Goal: Task Accomplishment & Management: Complete application form

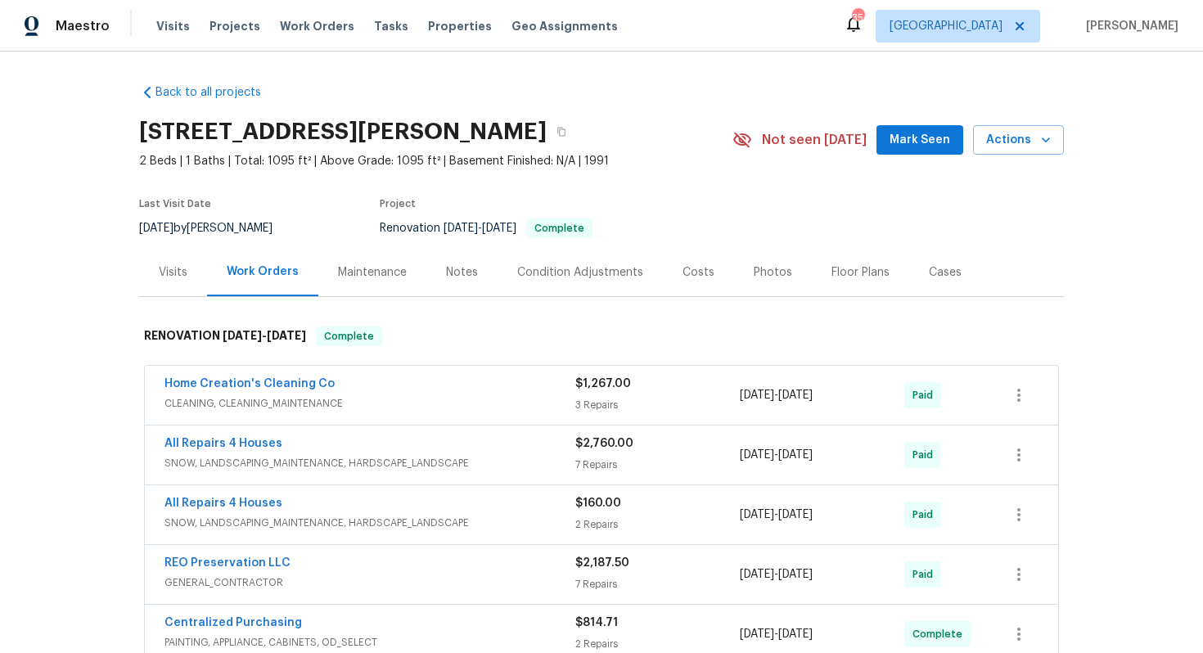
scroll to position [538, 0]
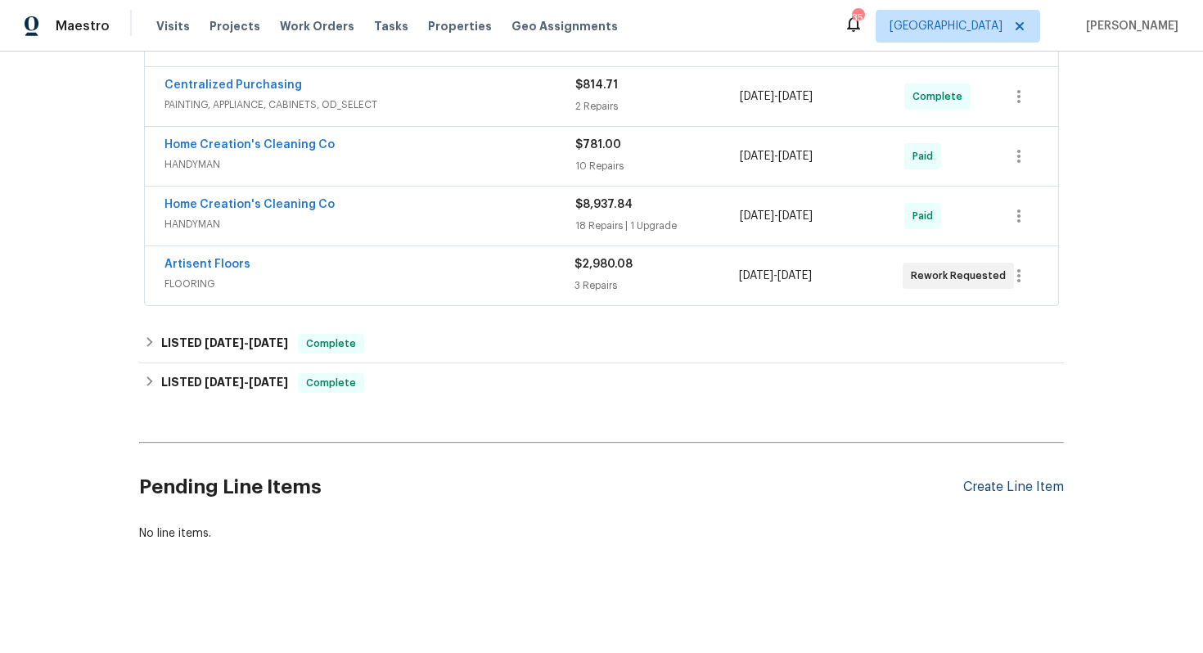
click at [1011, 486] on div "Create Line Item" at bounding box center [1013, 488] width 101 height 16
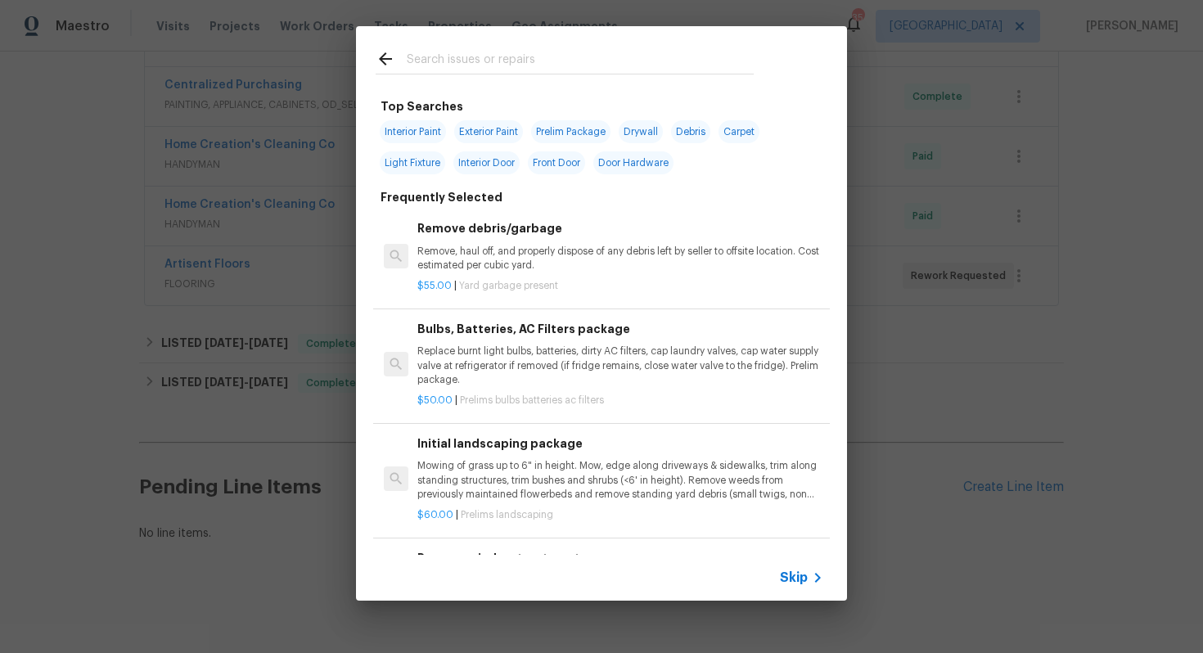
click at [539, 61] on input "text" at bounding box center [580, 61] width 347 height 25
type input "hvac"
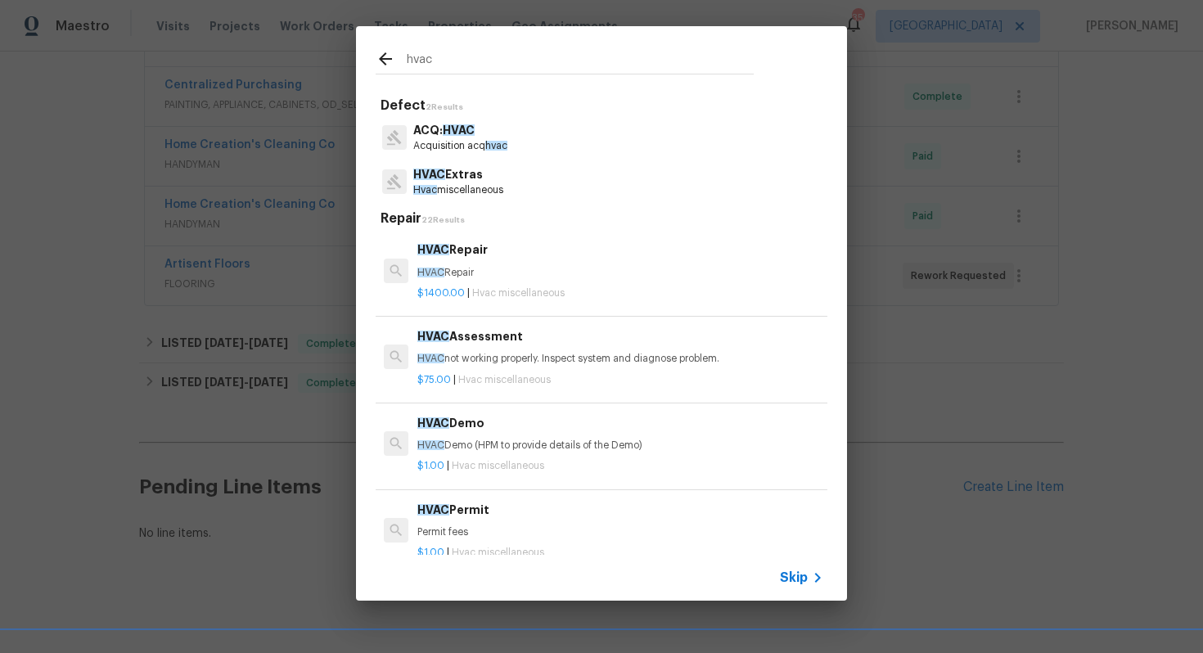
click at [438, 264] on div "HVAC Repair HVAC Repair" at bounding box center [620, 260] width 406 height 39
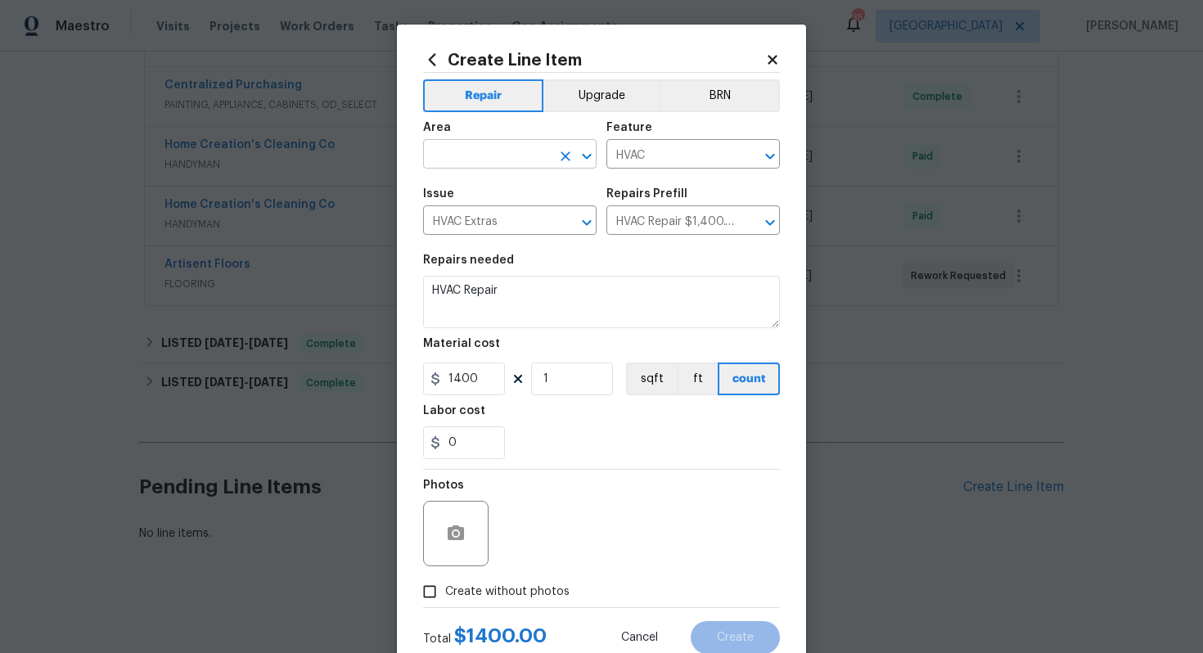
click at [471, 145] on input "text" at bounding box center [487, 155] width 128 height 25
click at [467, 205] on li "HVAC" at bounding box center [510, 192] width 174 height 27
type input "HVAC"
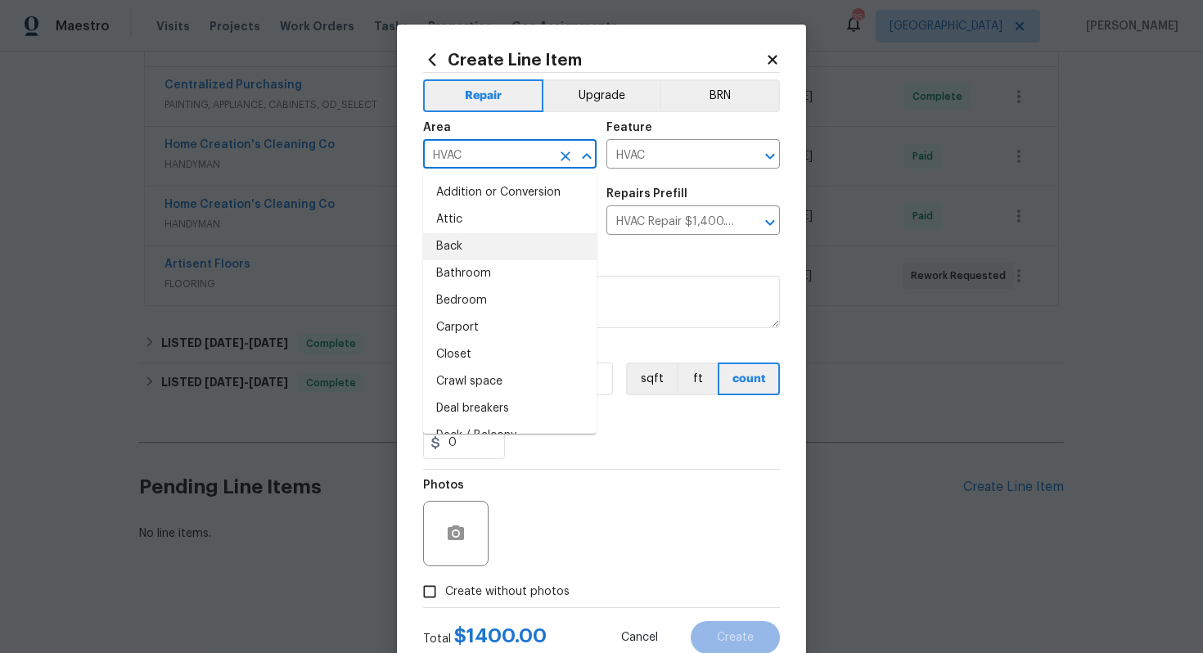
click at [602, 261] on div "Repairs needed" at bounding box center [601, 265] width 357 height 21
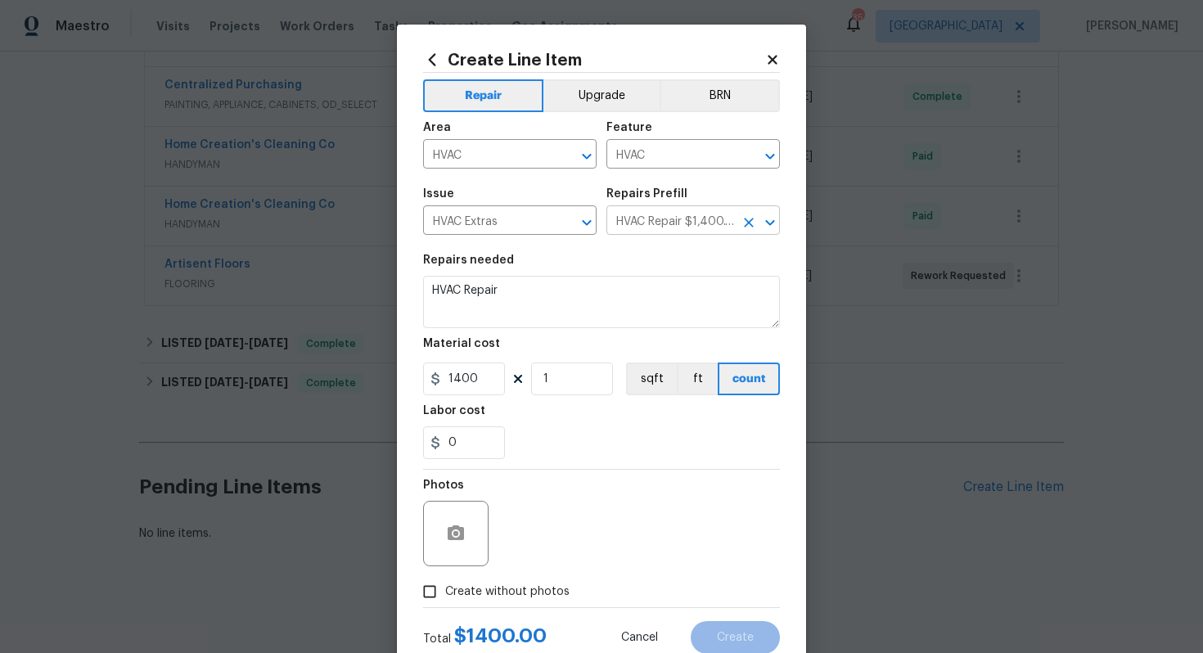
click at [635, 218] on input "HVAC Repair $1,400.00" at bounding box center [671, 222] width 128 height 25
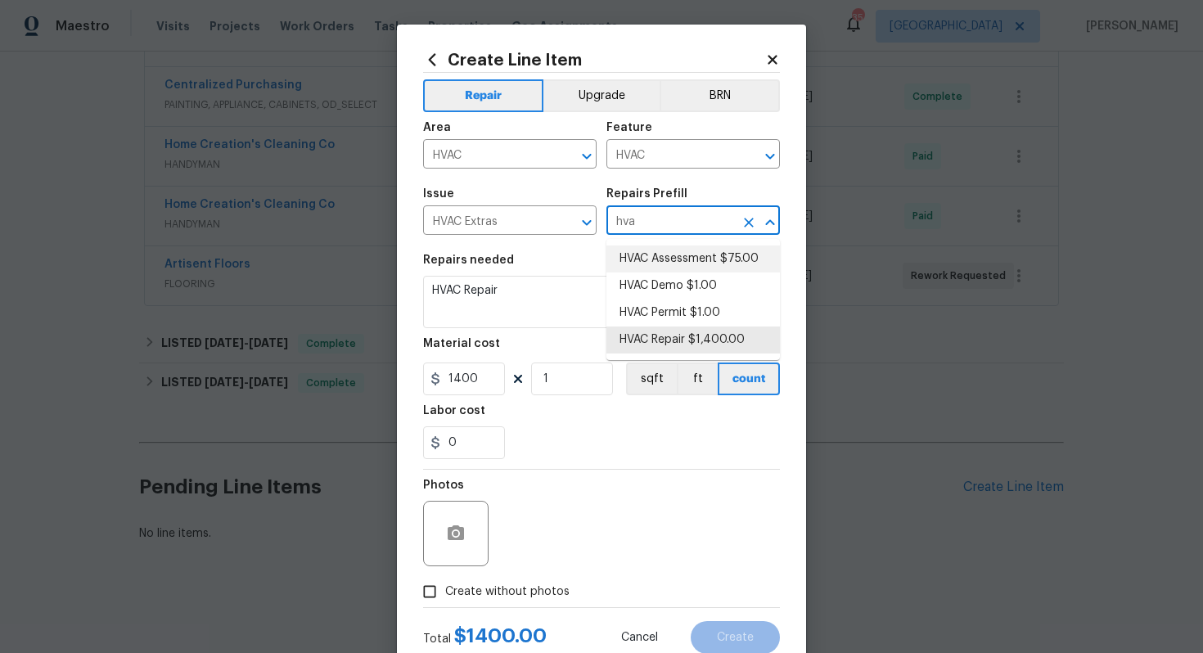
click at [677, 247] on li "HVAC Assessment $75.00" at bounding box center [694, 259] width 174 height 27
type input "HVAC Assessment $75.00"
type textarea "HVAC not working properly. Inspect system and diagnose problem."
type input "75"
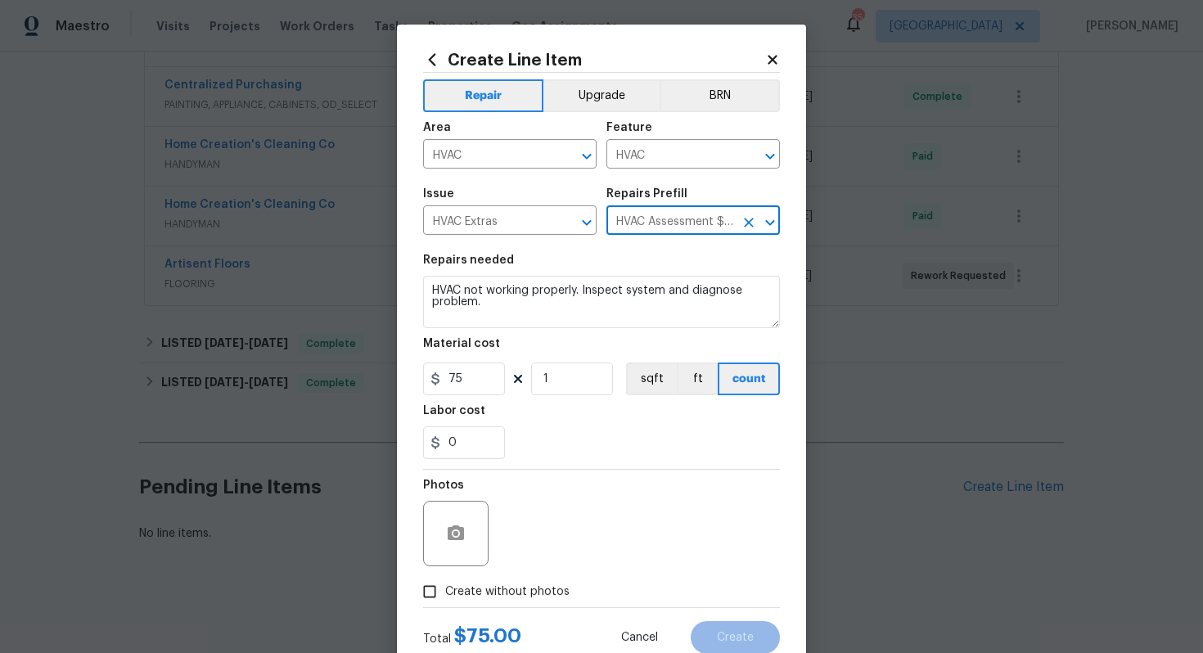
type input "HVAC Assessment $75.00"
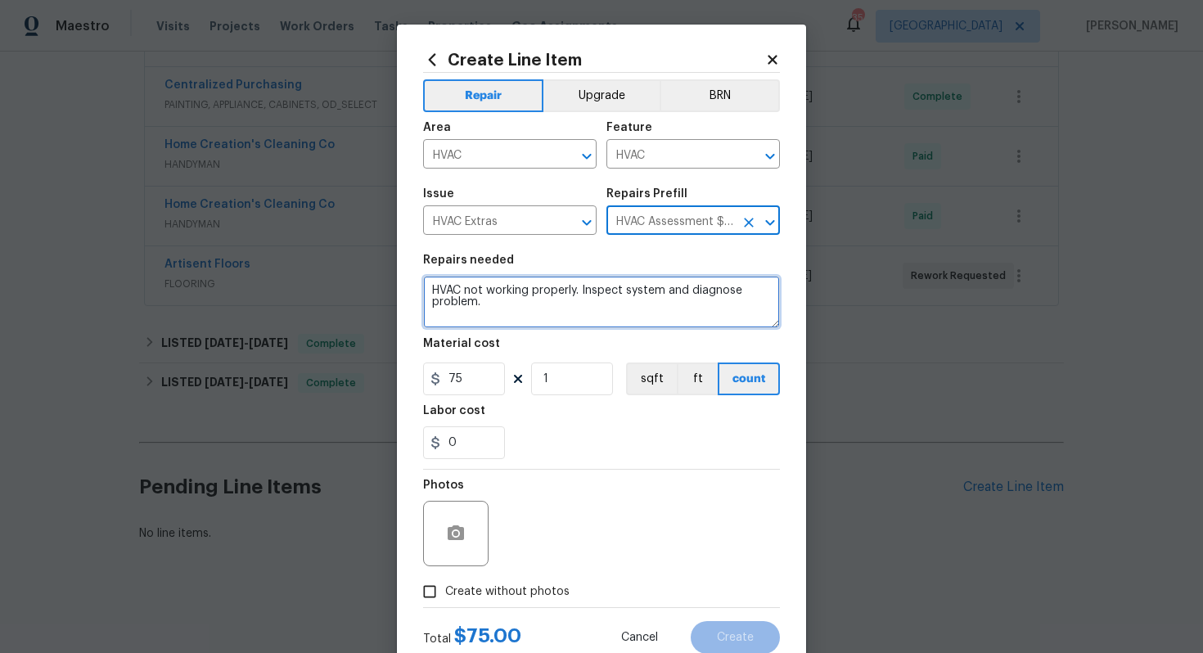
click at [555, 284] on textarea "HVAC not working properly. Inspect system and diagnose problem." at bounding box center [601, 302] width 357 height 52
paste textarea "Feedback received that the thermostat is not working and the AC is not function…"
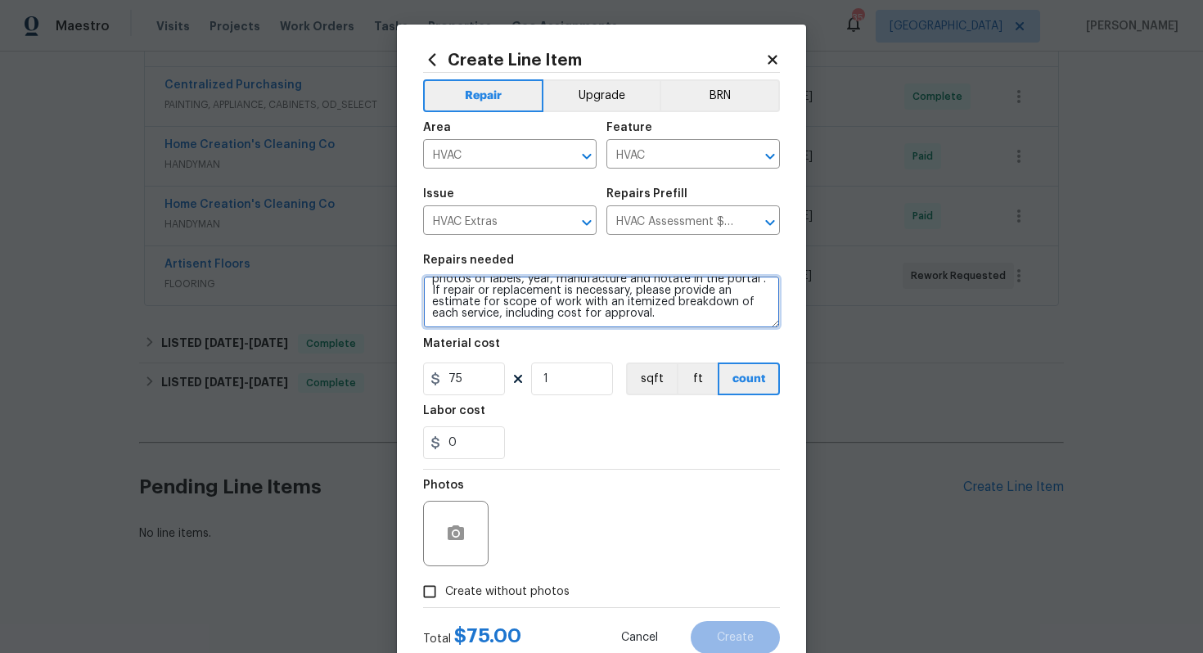
scroll to position [52, 0]
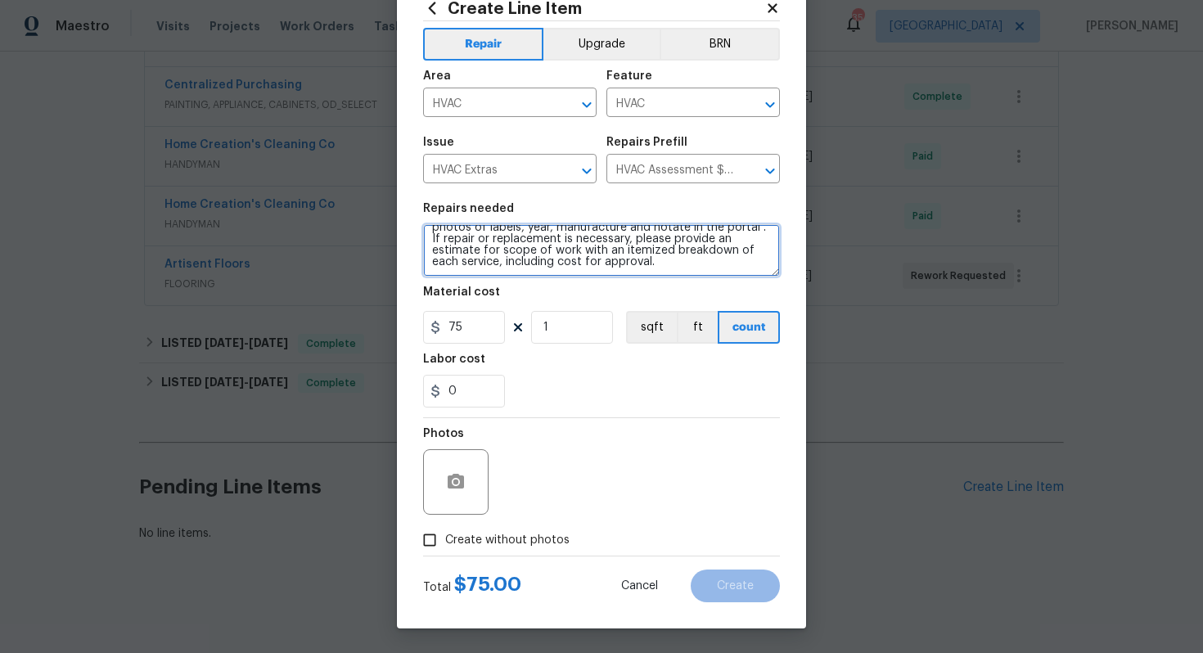
type textarea "Feedback received that the thermostat is not working and the AC is not function…"
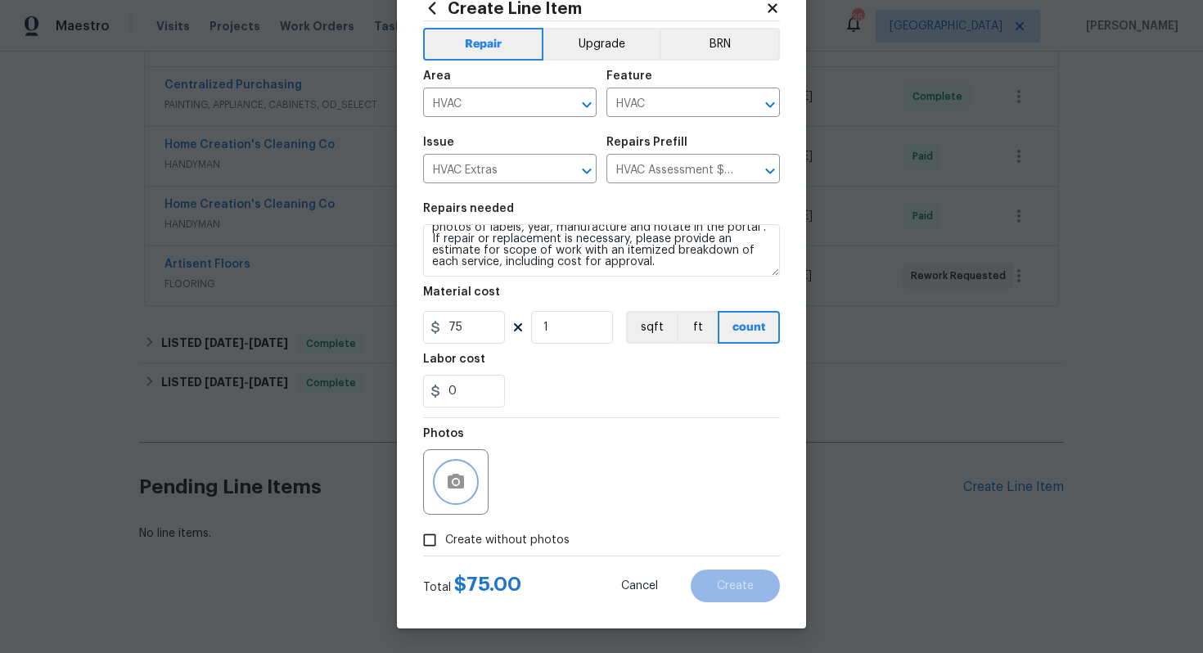
click at [467, 484] on button "button" at bounding box center [455, 481] width 39 height 39
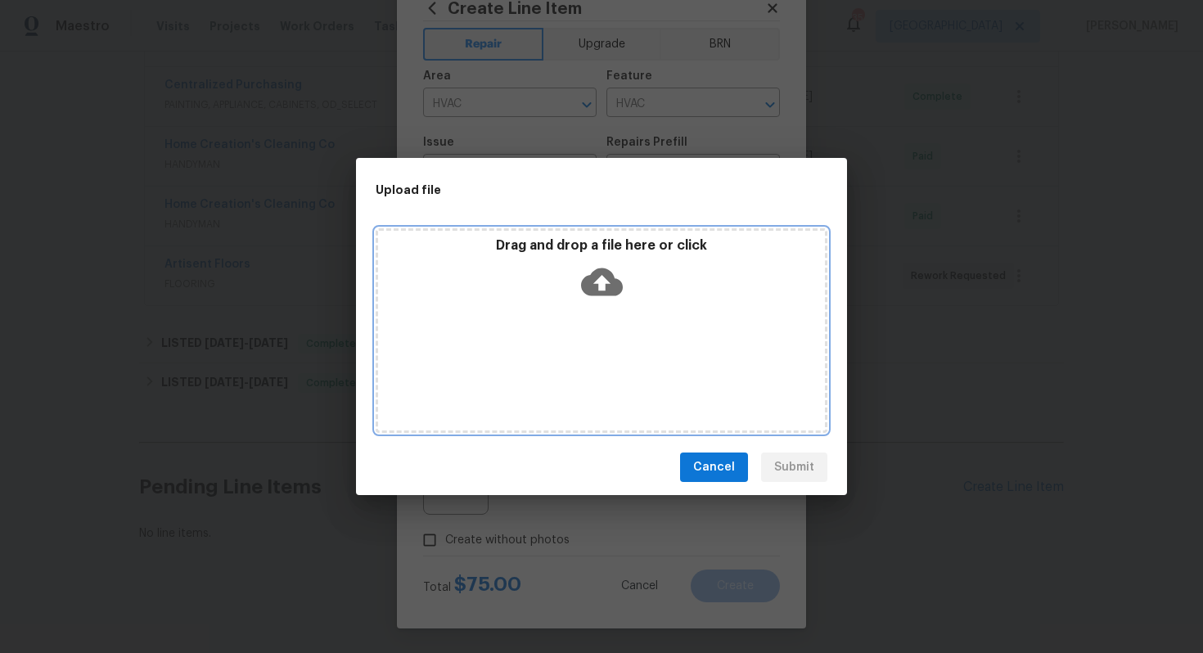
click at [605, 284] on icon at bounding box center [602, 282] width 42 height 28
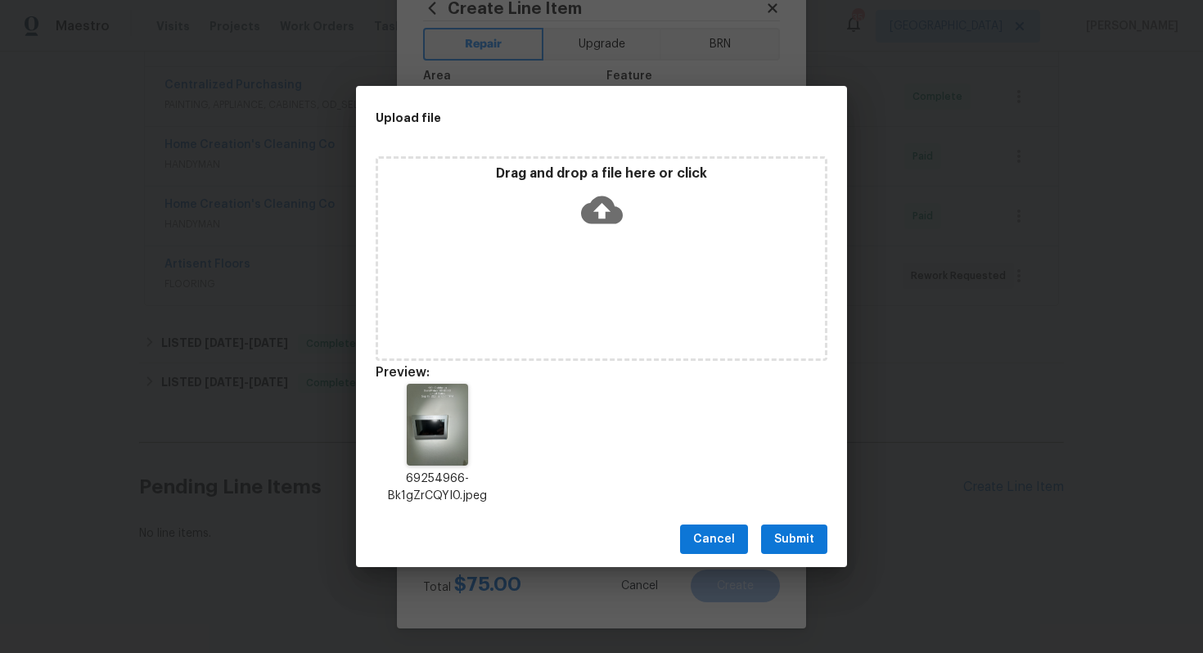
click at [787, 545] on span "Submit" at bounding box center [794, 540] width 40 height 20
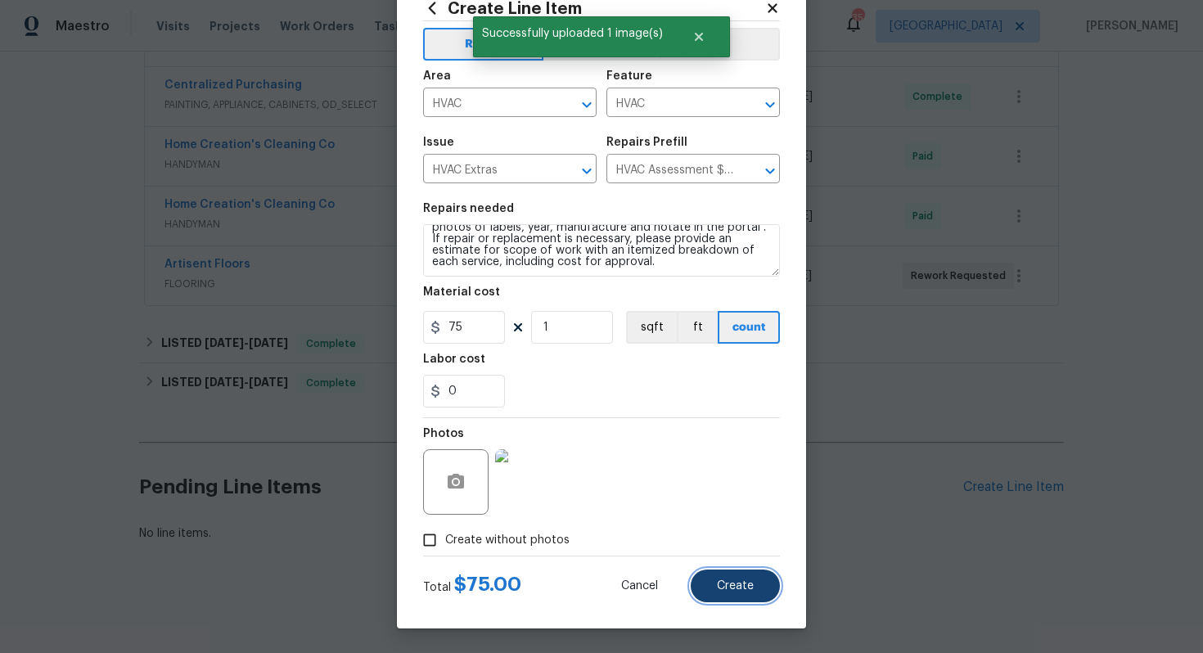
click at [737, 583] on span "Create" at bounding box center [735, 586] width 37 height 12
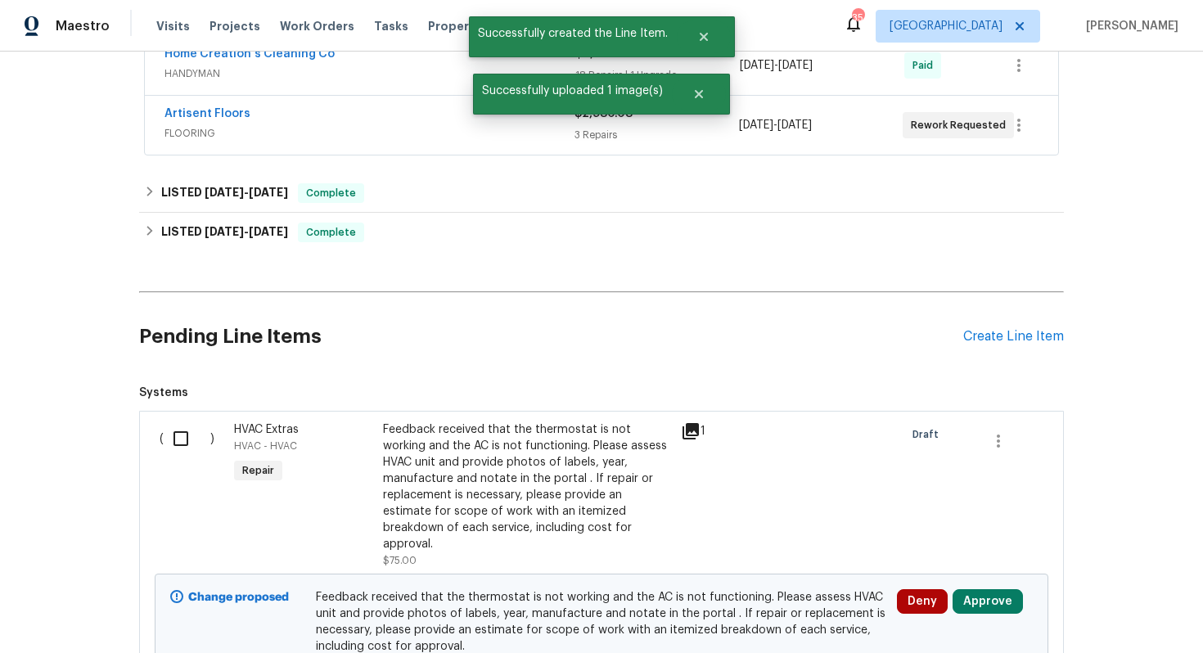
scroll to position [839, 0]
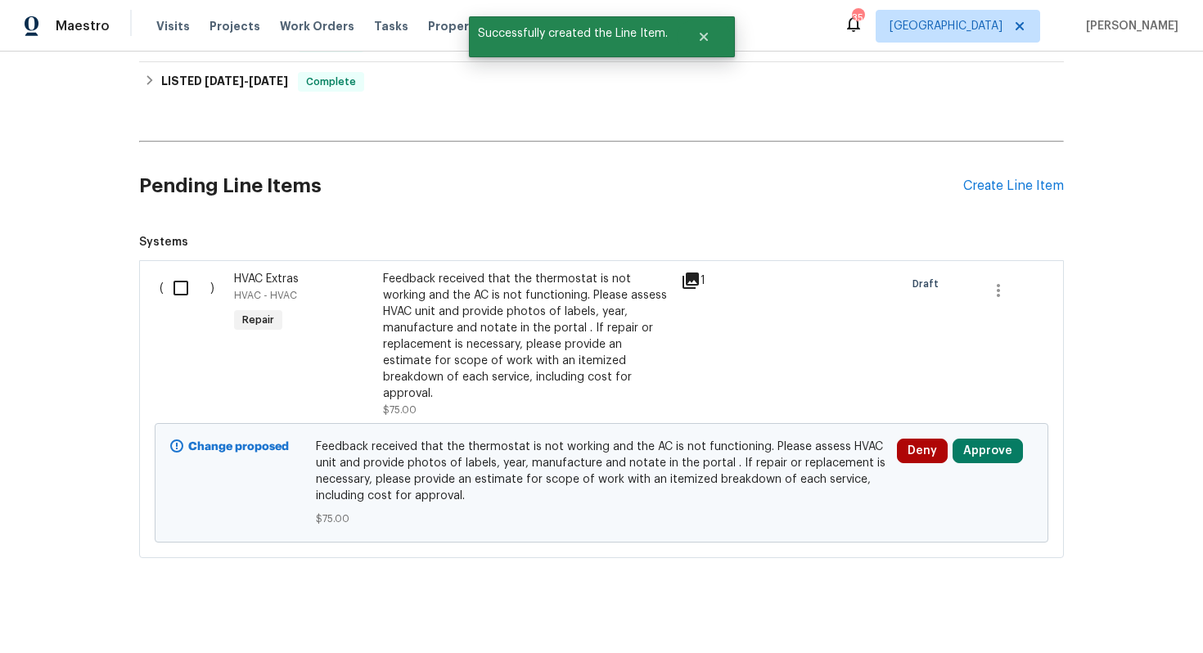
click at [194, 277] on input "checkbox" at bounding box center [187, 288] width 47 height 34
checkbox input "true"
click at [1120, 617] on span "Create Work Order" at bounding box center [1109, 612] width 109 height 20
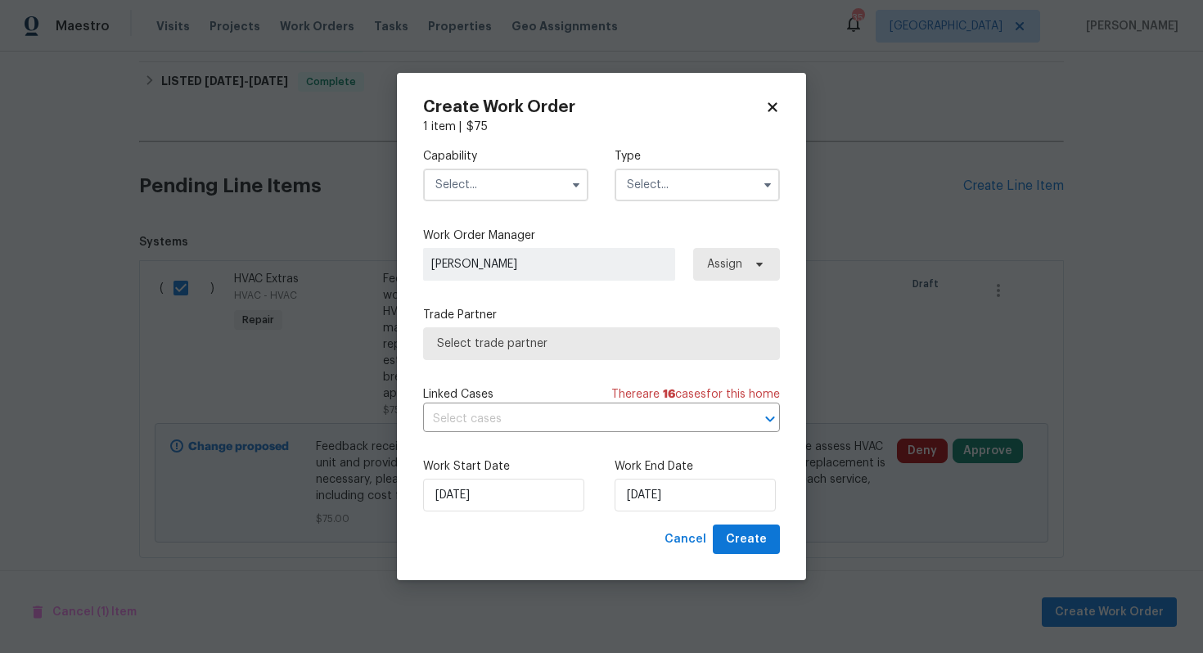
click at [530, 195] on input "text" at bounding box center [505, 185] width 165 height 33
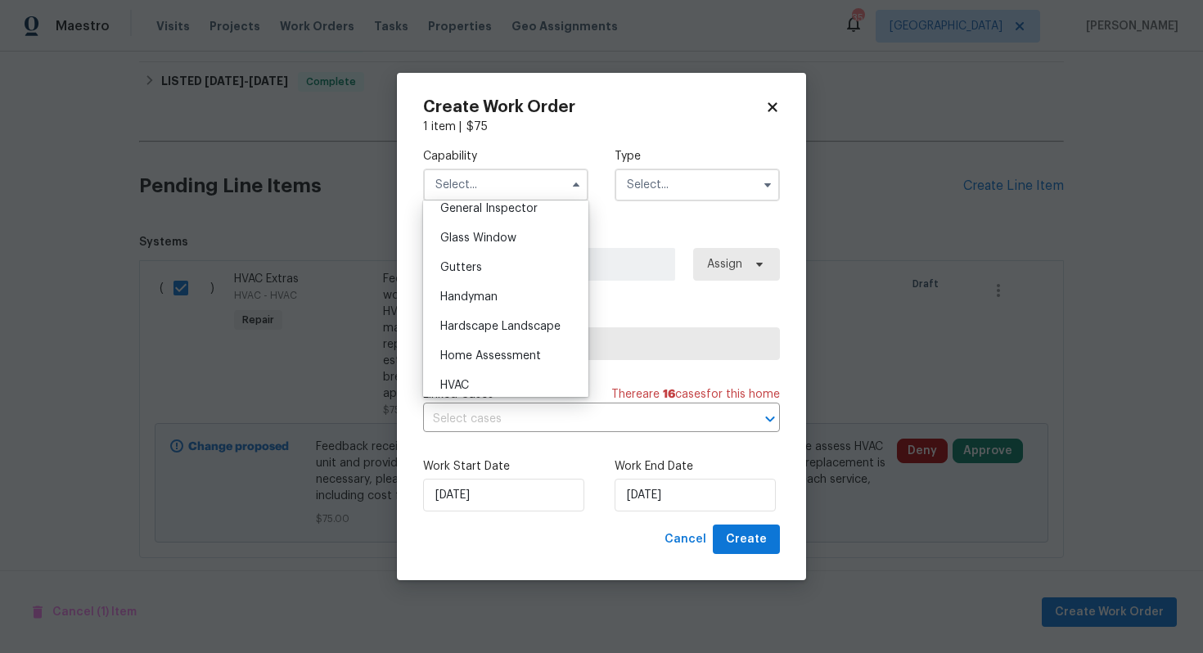
scroll to position [828, 0]
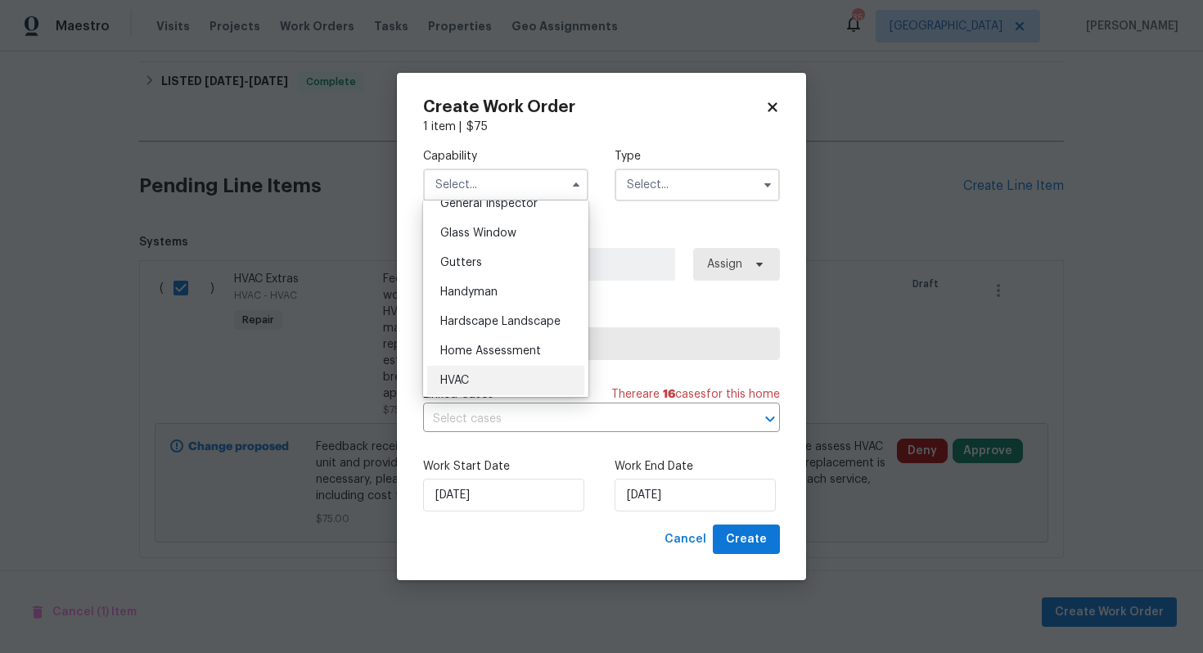
click at [465, 372] on div "HVAC" at bounding box center [505, 380] width 157 height 29
type input "HVAC"
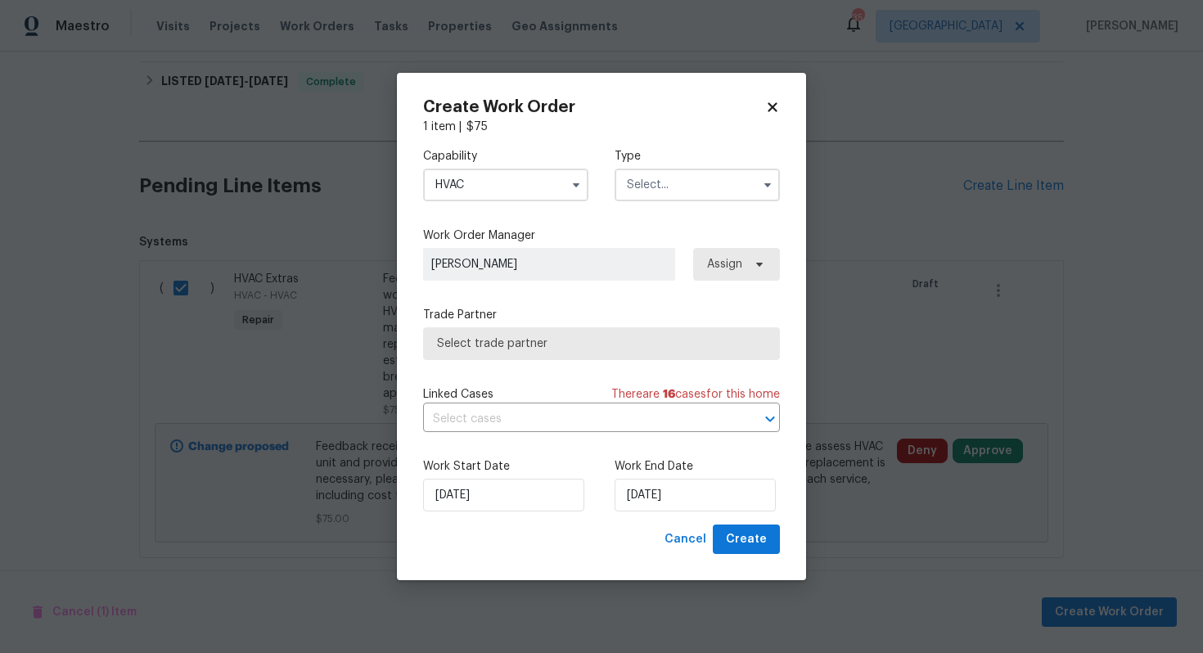
click at [690, 174] on input "text" at bounding box center [697, 185] width 165 height 33
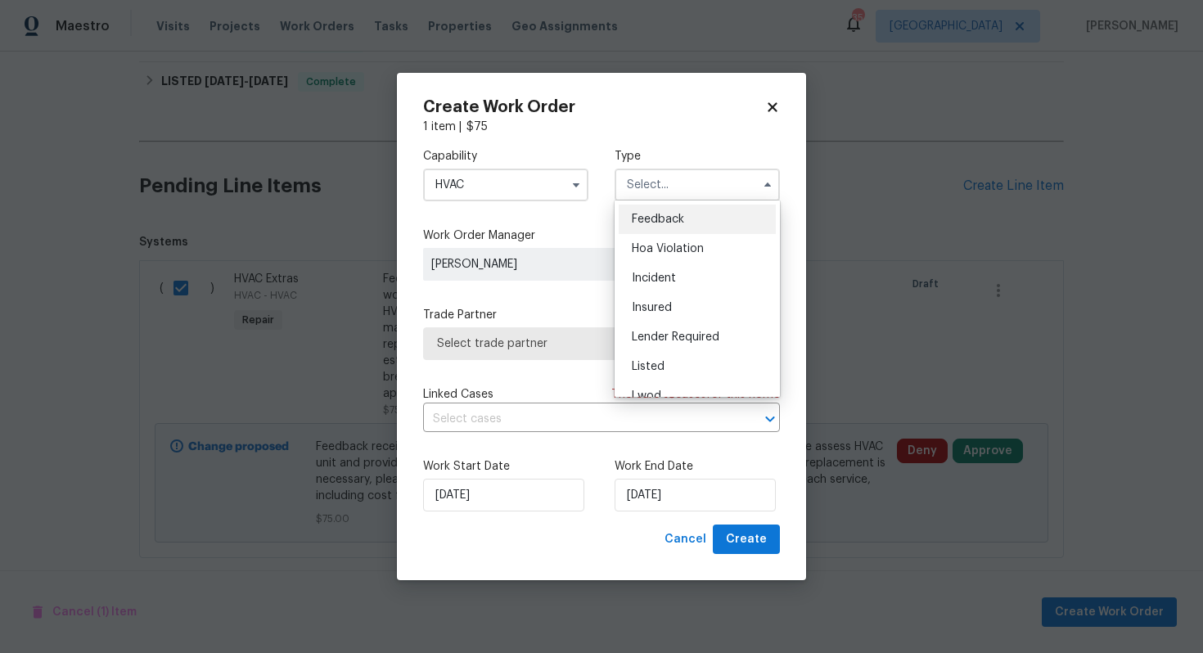
click at [670, 211] on div "Feedback" at bounding box center [697, 219] width 157 height 29
type input "Feedback"
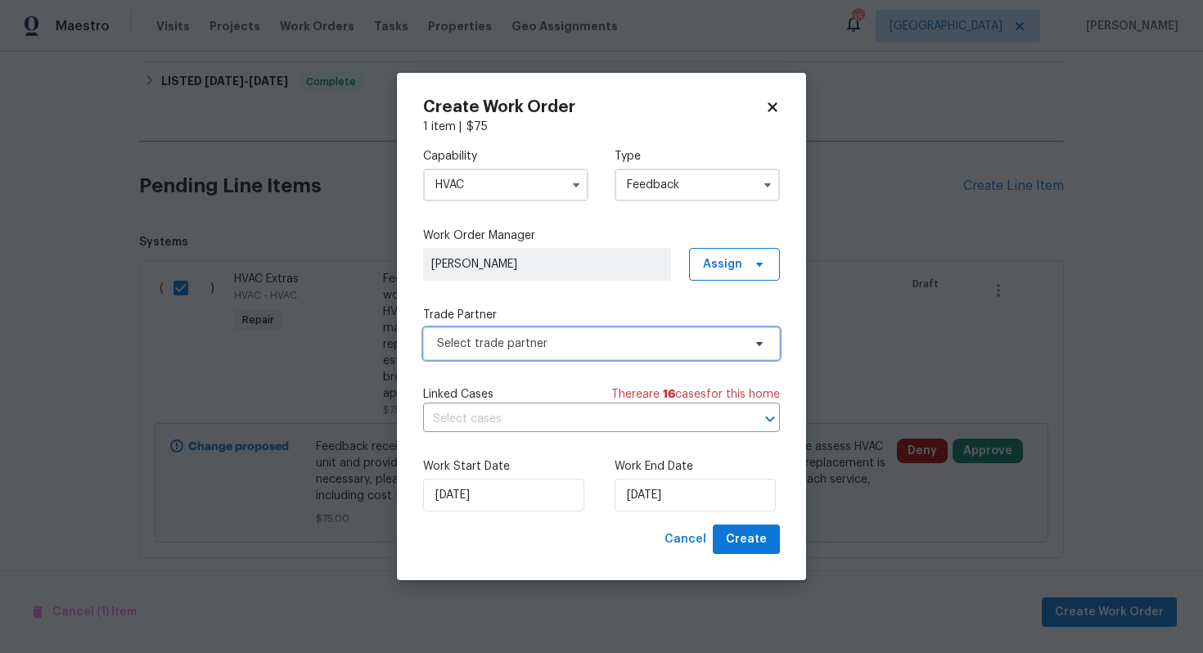
click at [515, 341] on span "Select trade partner" at bounding box center [589, 344] width 305 height 16
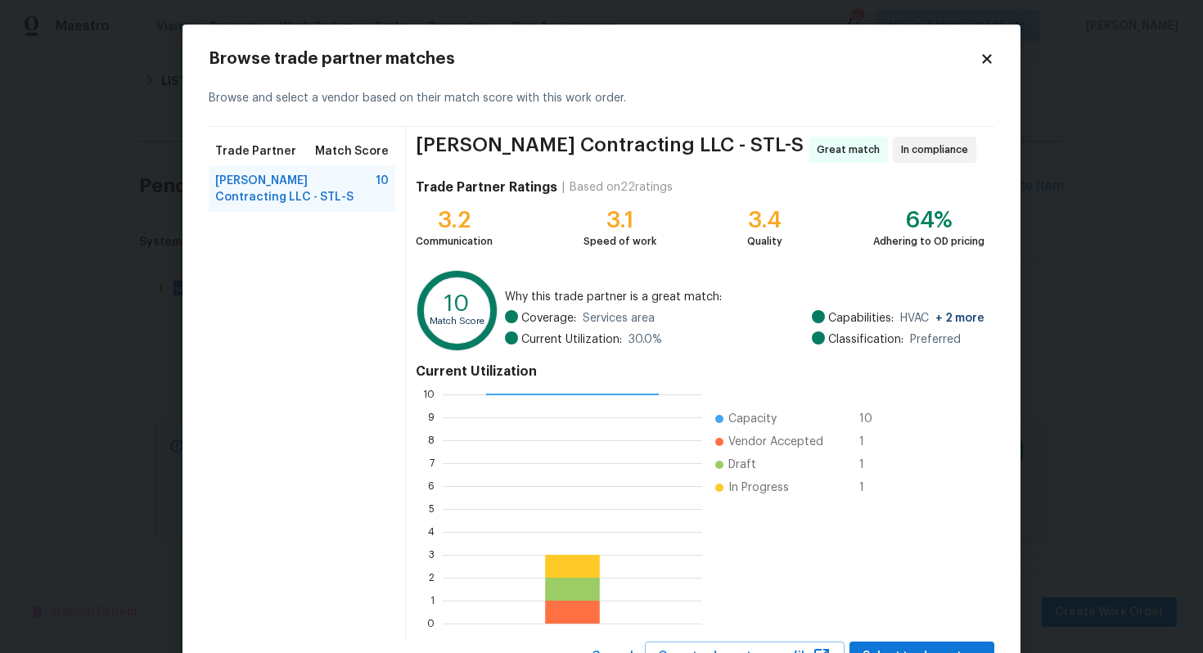
scroll to position [69, 0]
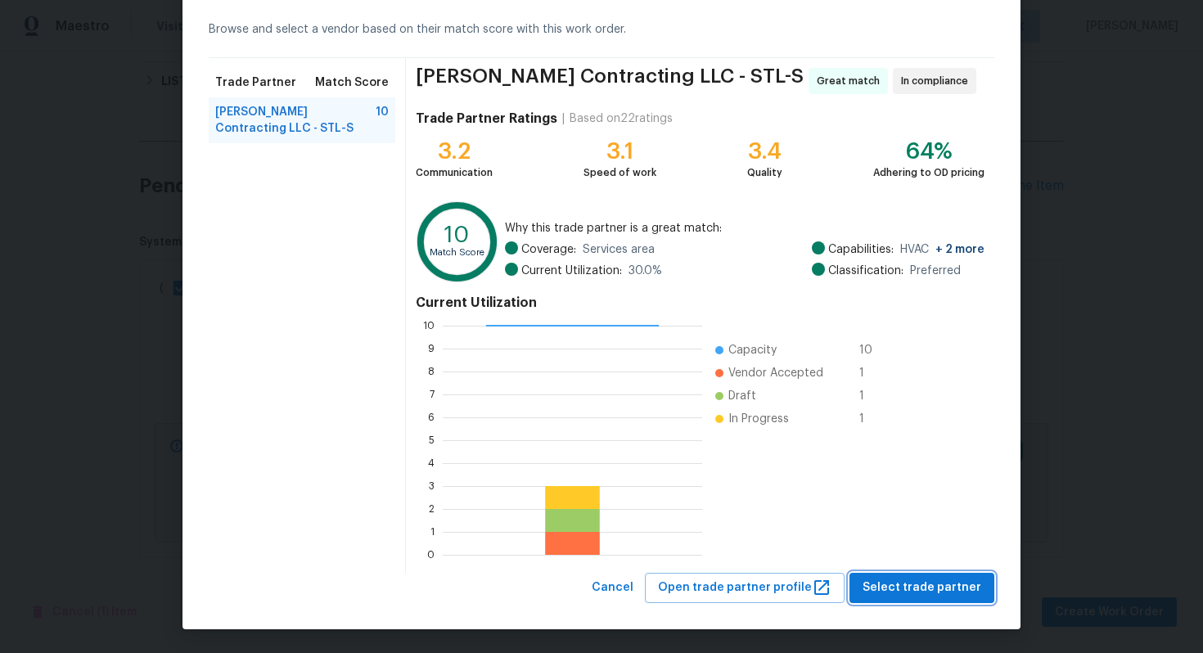
click at [919, 584] on span "Select trade partner" at bounding box center [922, 588] width 119 height 20
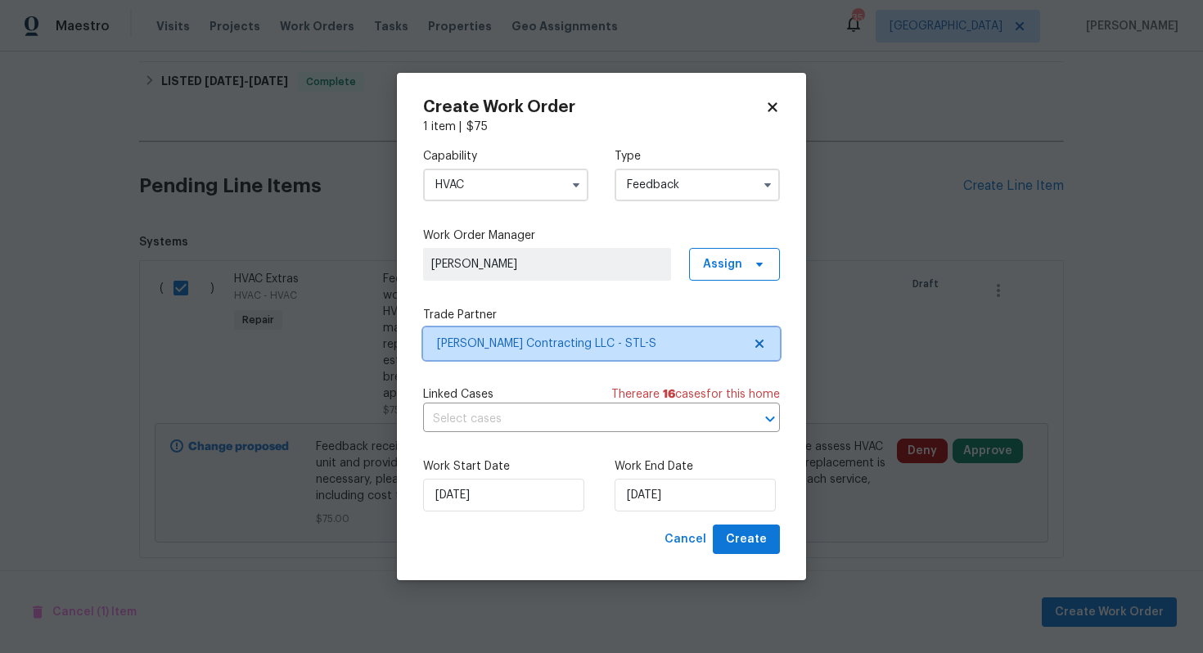
scroll to position [0, 0]
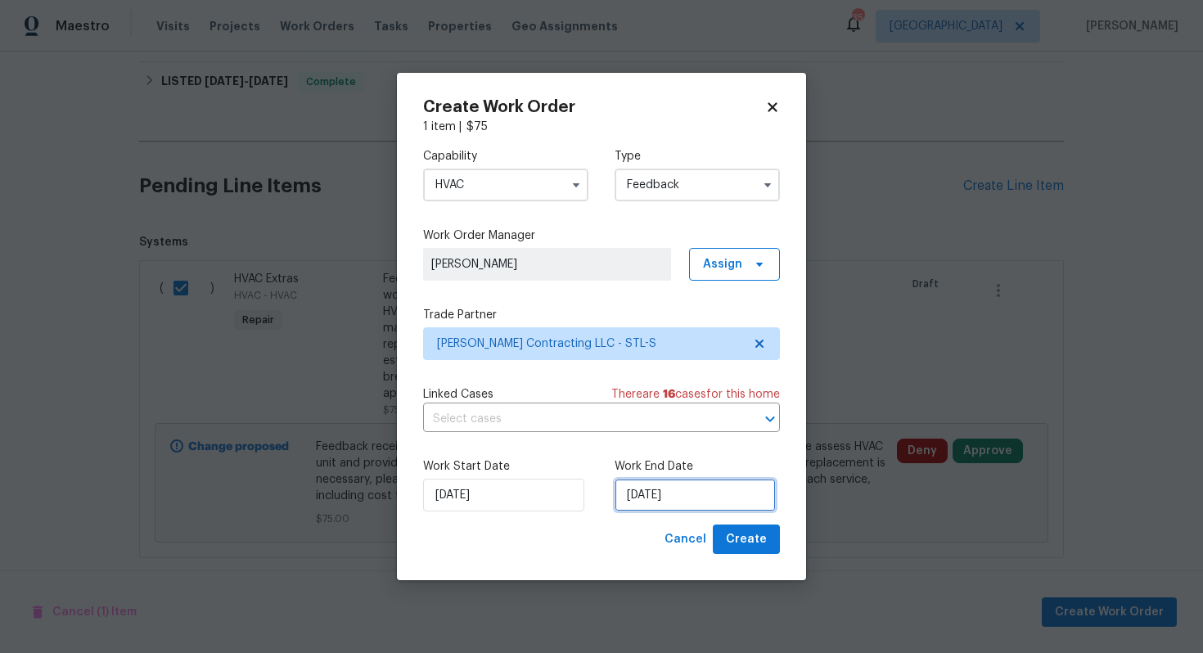
click at [698, 508] on input "[DATE]" at bounding box center [695, 495] width 161 height 33
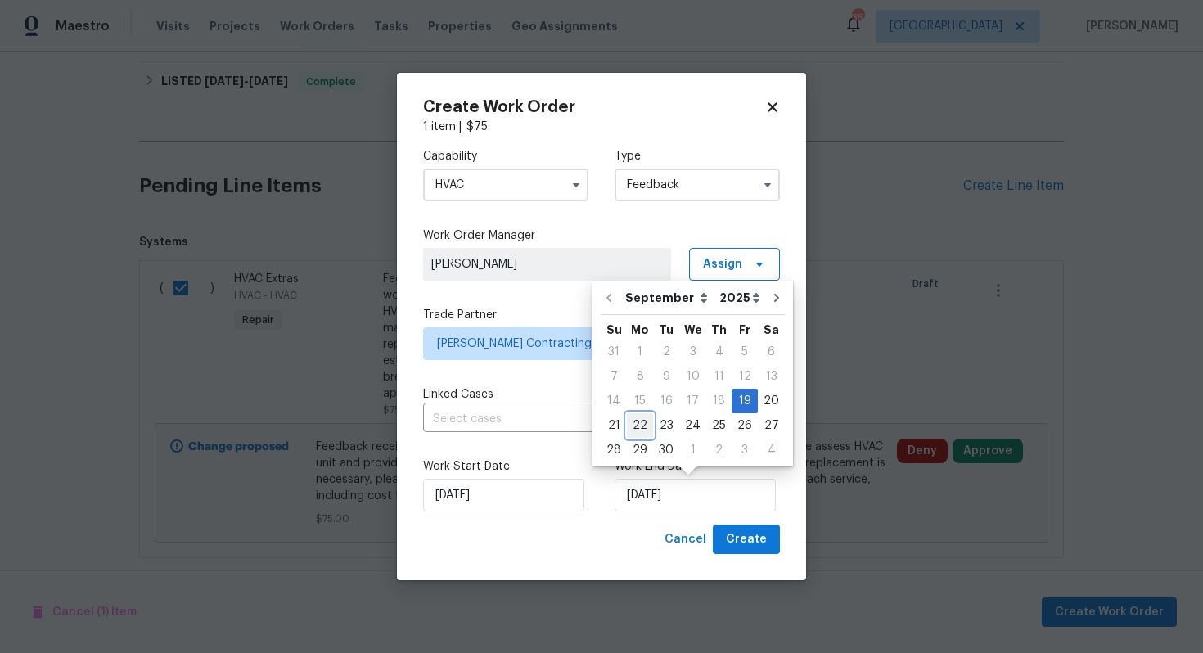
click at [642, 424] on div "22" at bounding box center [640, 425] width 26 height 23
type input "[DATE]"
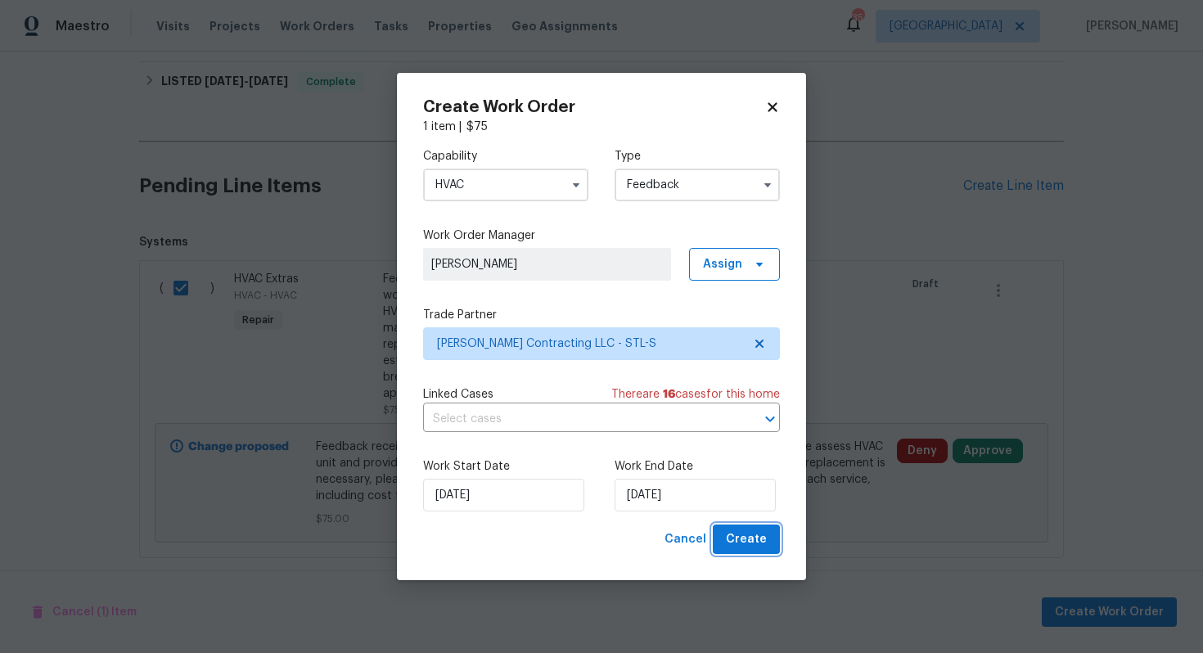
click at [748, 537] on span "Create" at bounding box center [746, 540] width 41 height 20
checkbox input "false"
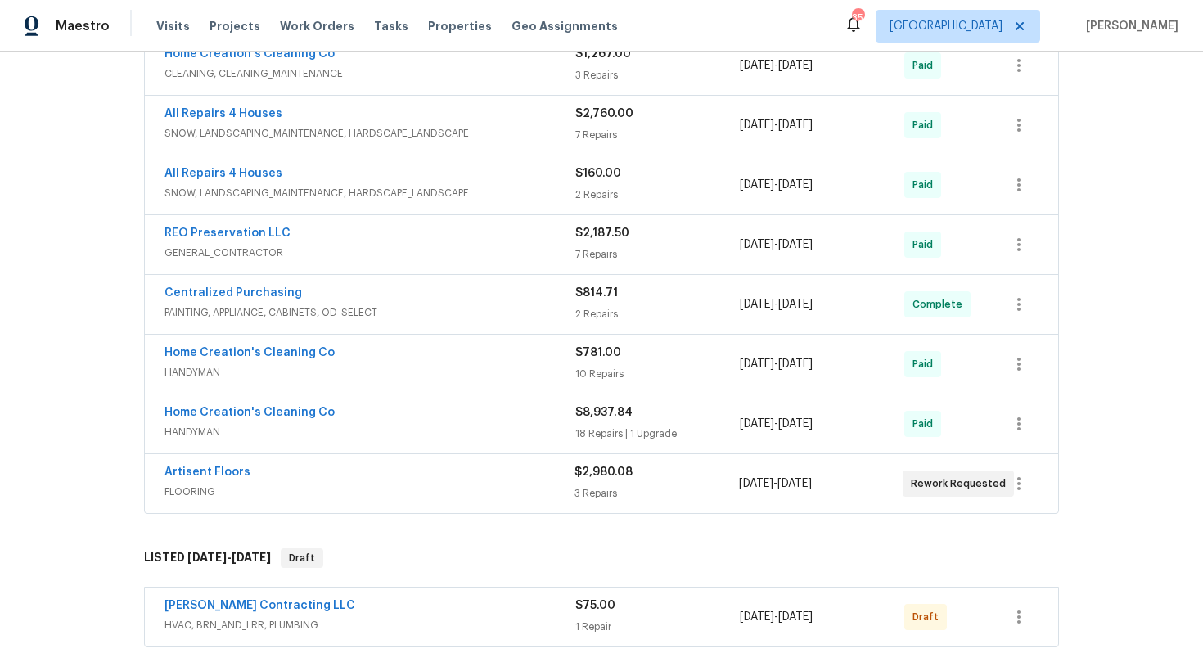
scroll to position [671, 0]
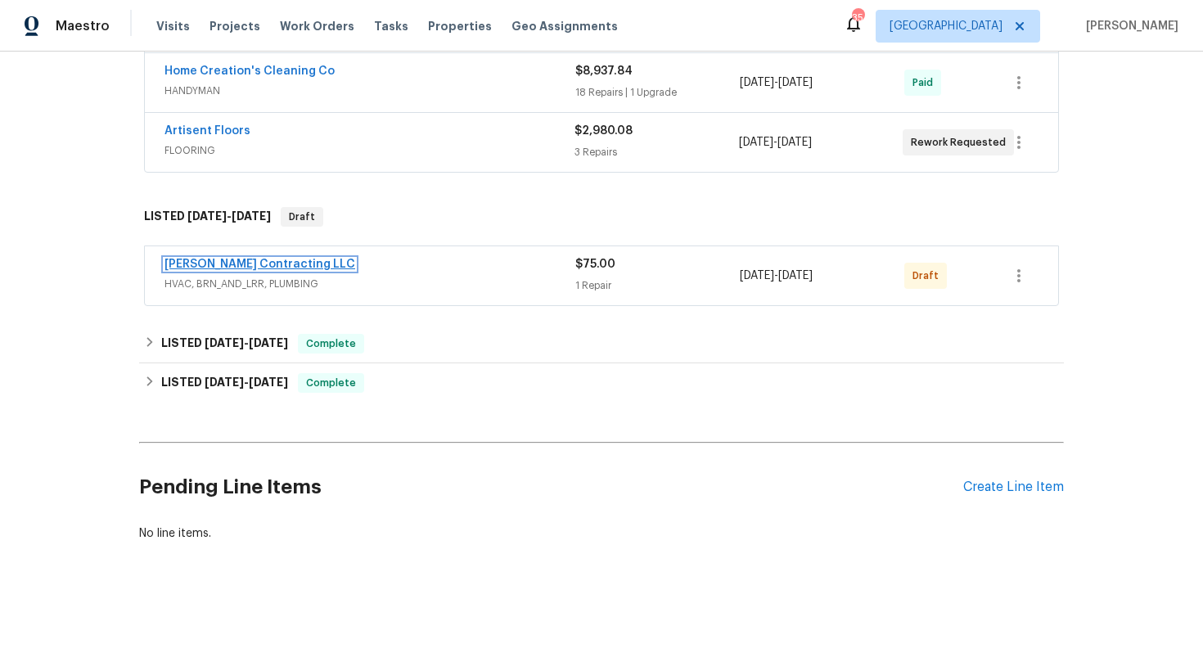
click at [193, 265] on link "[PERSON_NAME] Contracting LLC" at bounding box center [260, 264] width 191 height 11
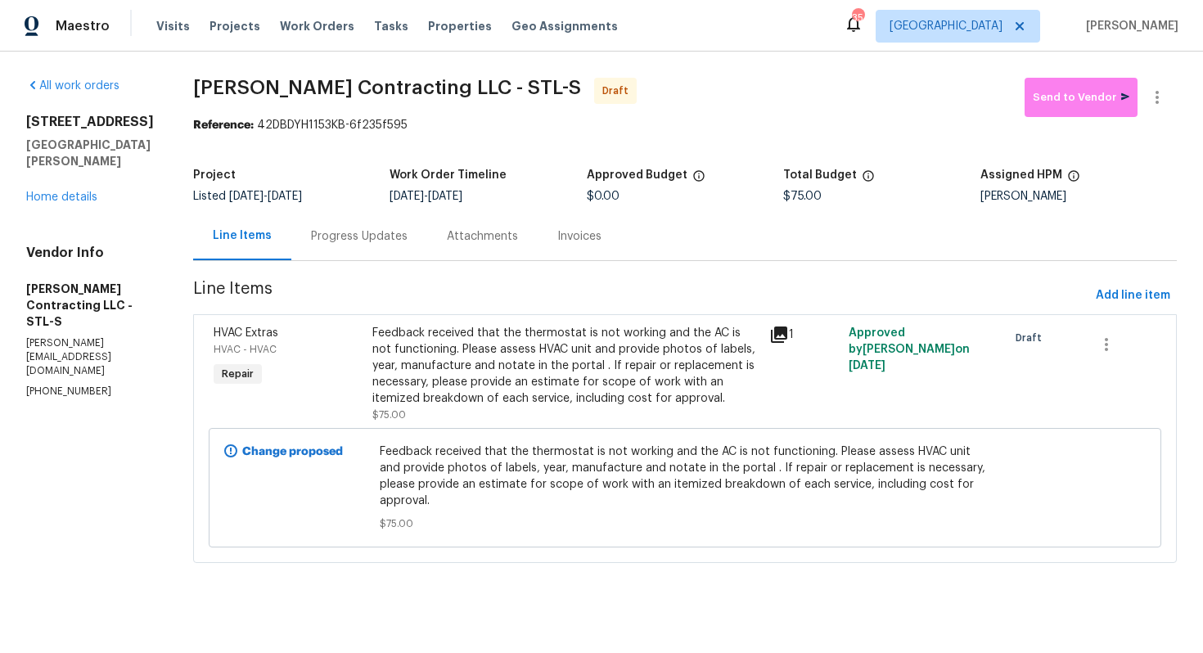
click at [345, 224] on div "Progress Updates" at bounding box center [359, 236] width 136 height 48
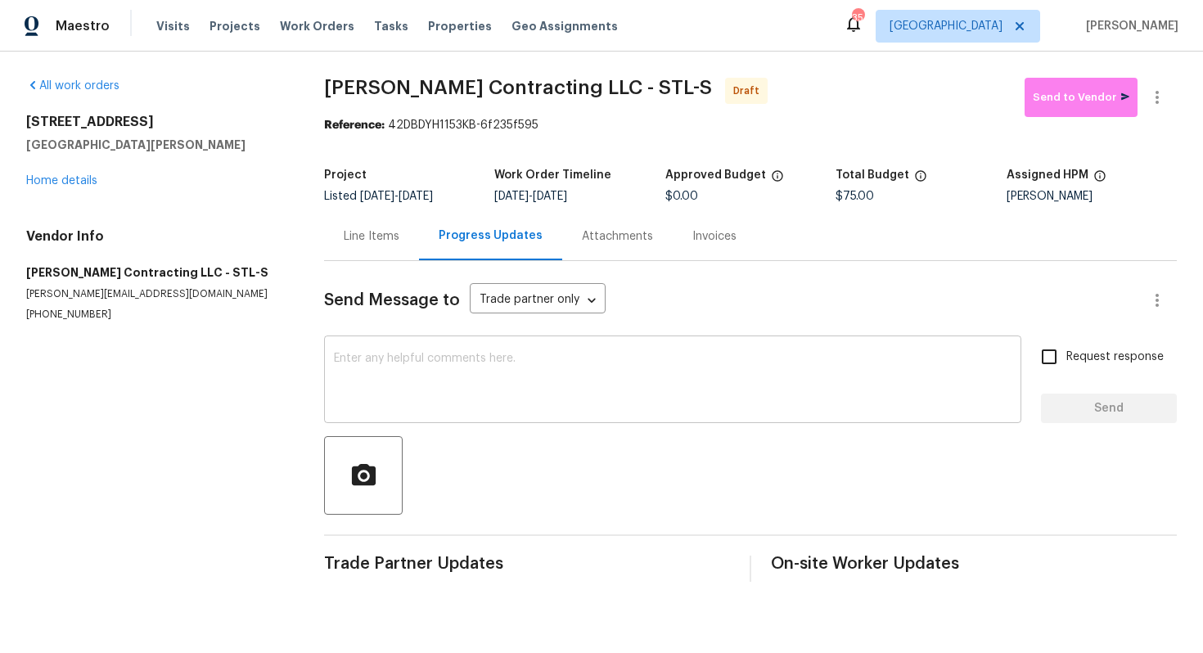
click at [485, 388] on textarea at bounding box center [673, 381] width 678 height 57
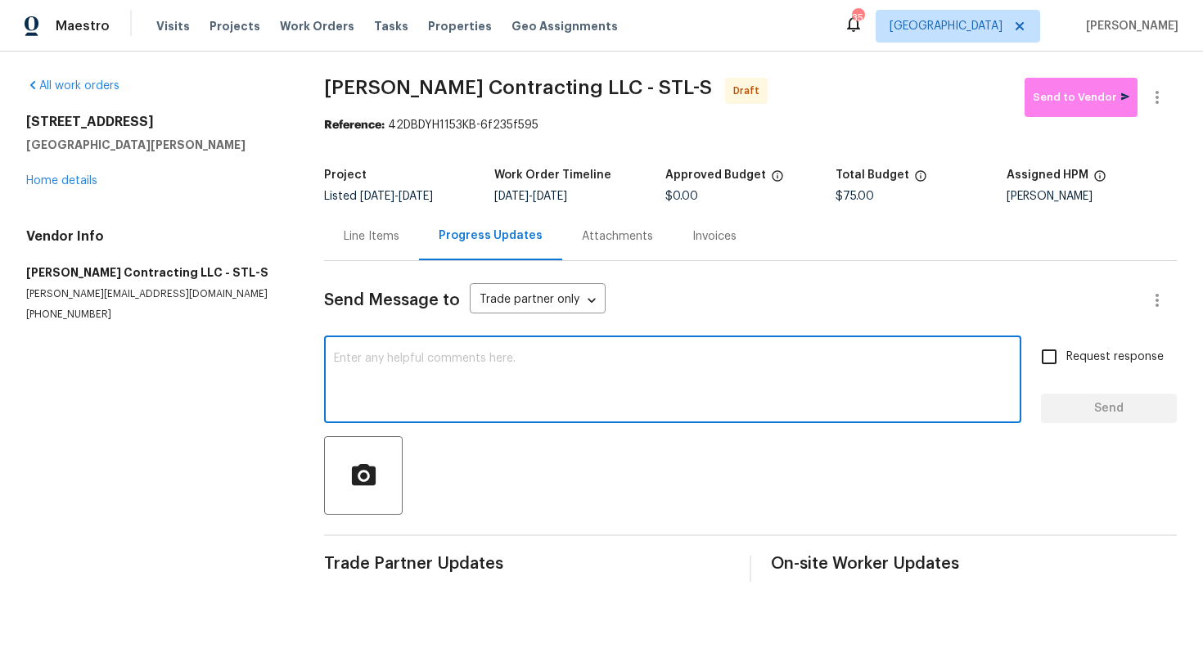
click at [725, 416] on div "x ​" at bounding box center [672, 381] width 697 height 83
paste textarea "Hi this is Arvind with Opendoor. I’m confirming you received the WO for the pro…"
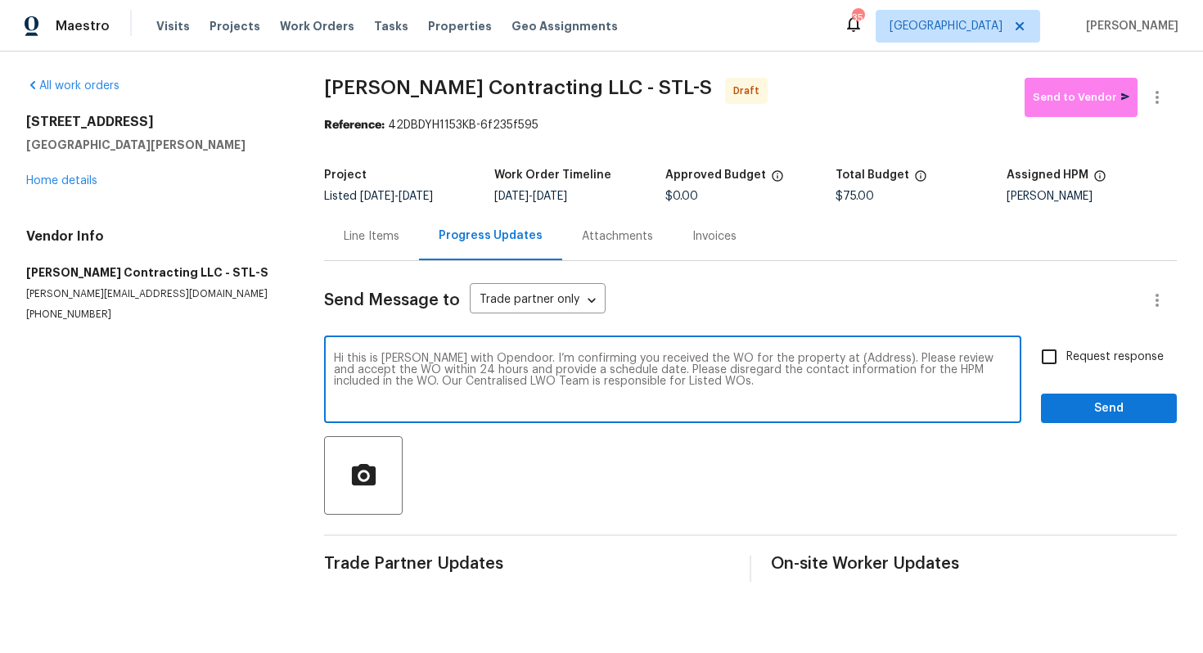
drag, startPoint x: 855, startPoint y: 363, endPoint x: 803, endPoint y: 361, distance: 51.6
click at [803, 361] on textarea "Hi this is Arvind with Opendoor. I’m confirming you received the WO for the pro…" at bounding box center [673, 381] width 678 height 57
paste textarea "[STREET_ADDRESS][PERSON_NAME]"
type textarea "Hi this is Arvind with Opendoor. I’m confirming you received the WO for the pro…"
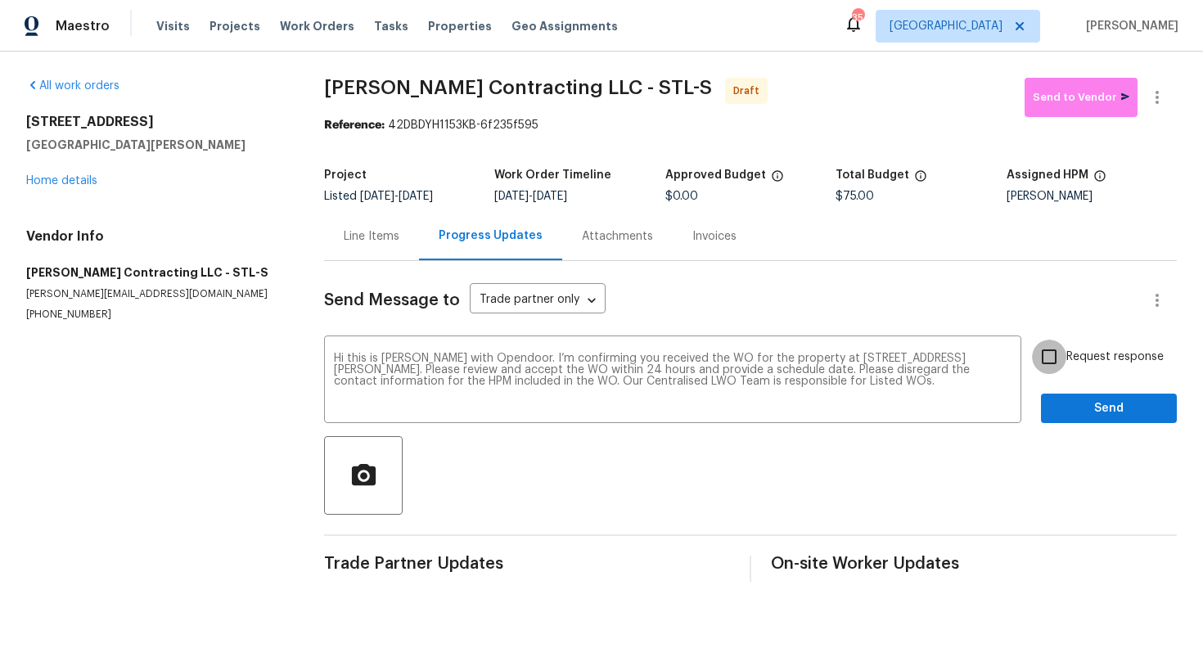
click at [1050, 357] on input "Request response" at bounding box center [1049, 357] width 34 height 34
checkbox input "true"
click at [1089, 410] on span "Send" at bounding box center [1109, 409] width 110 height 20
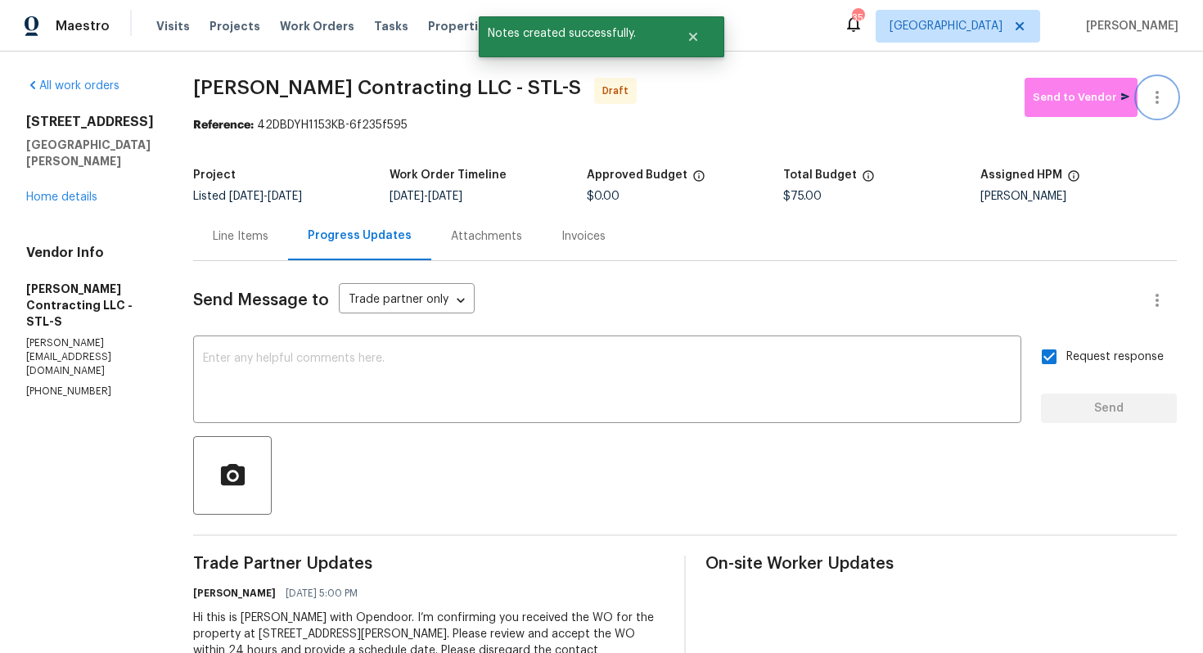
click at [1162, 96] on icon "button" at bounding box center [1158, 98] width 20 height 20
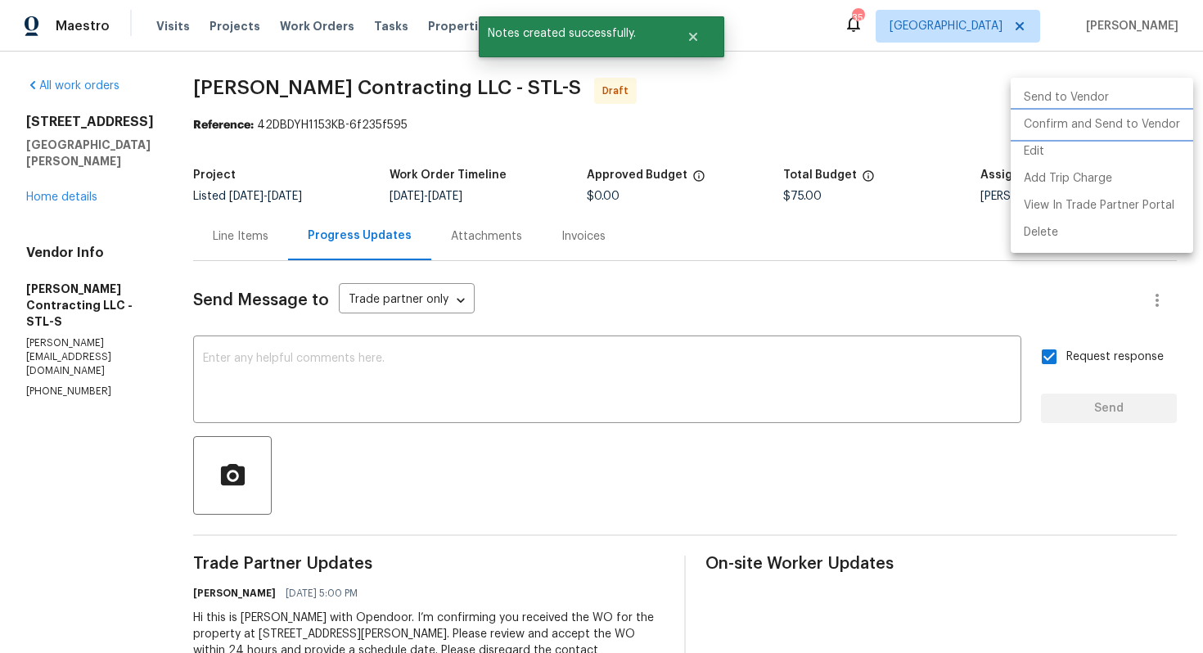
click at [1085, 129] on li "Confirm and Send to Vendor" at bounding box center [1102, 124] width 183 height 27
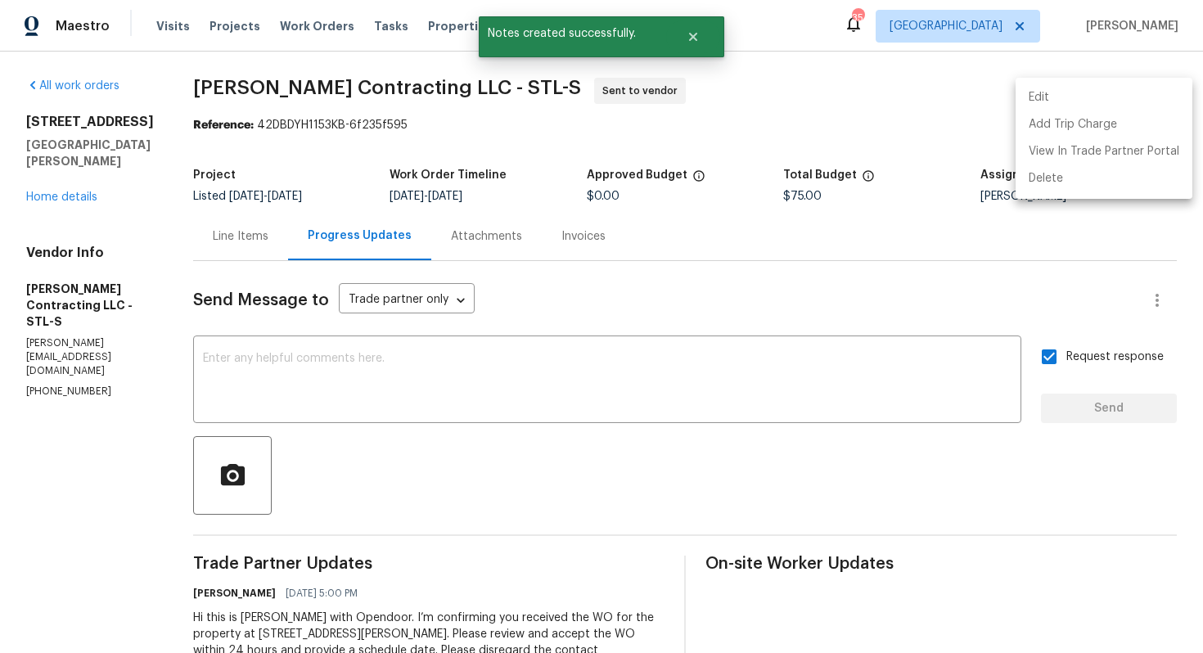
click at [696, 48] on div at bounding box center [601, 326] width 1203 height 653
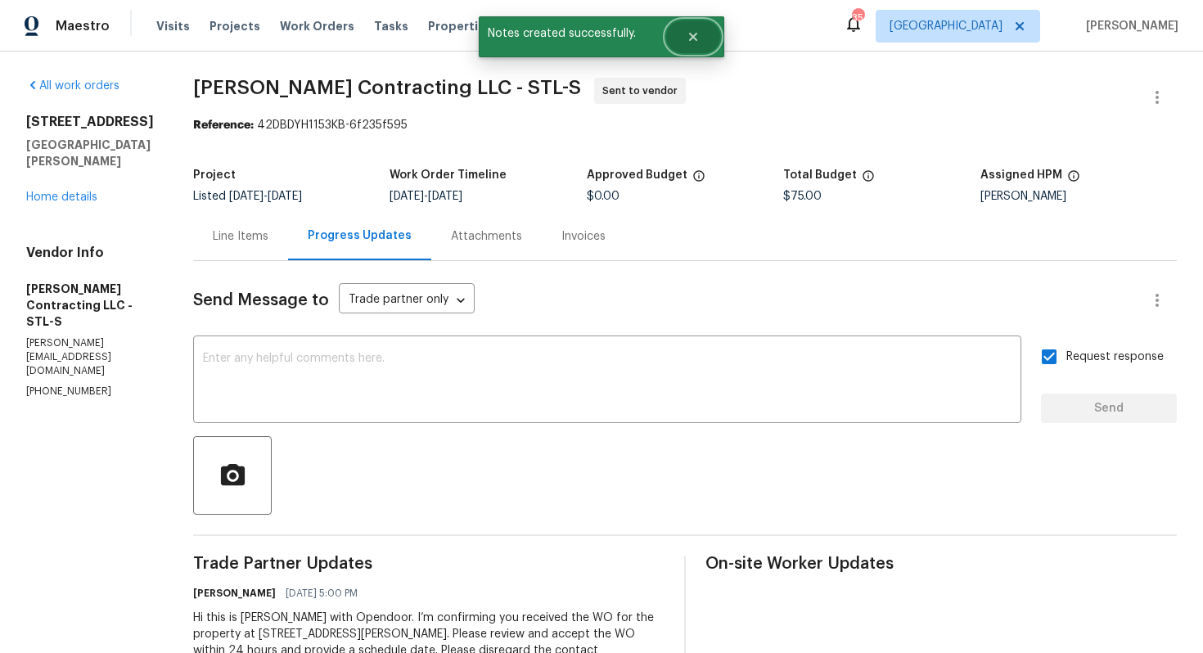
click at [696, 38] on icon "Close" at bounding box center [693, 37] width 8 height 8
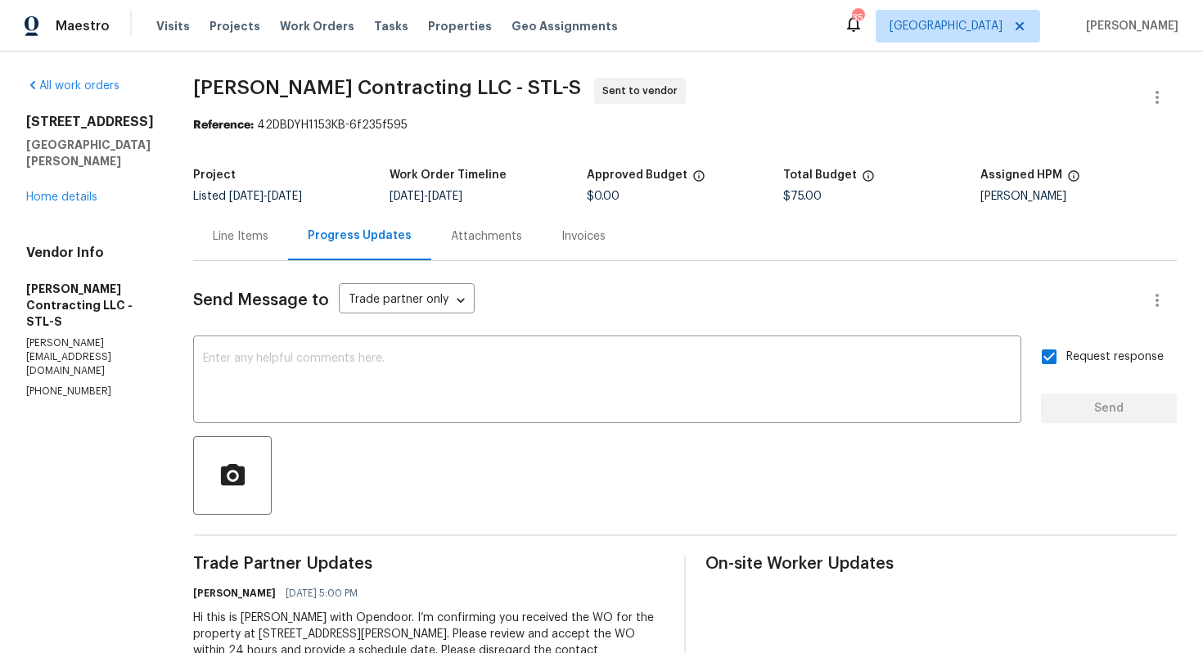
click at [223, 79] on span "[PERSON_NAME] Contracting LLC - STL-S" at bounding box center [387, 88] width 388 height 20
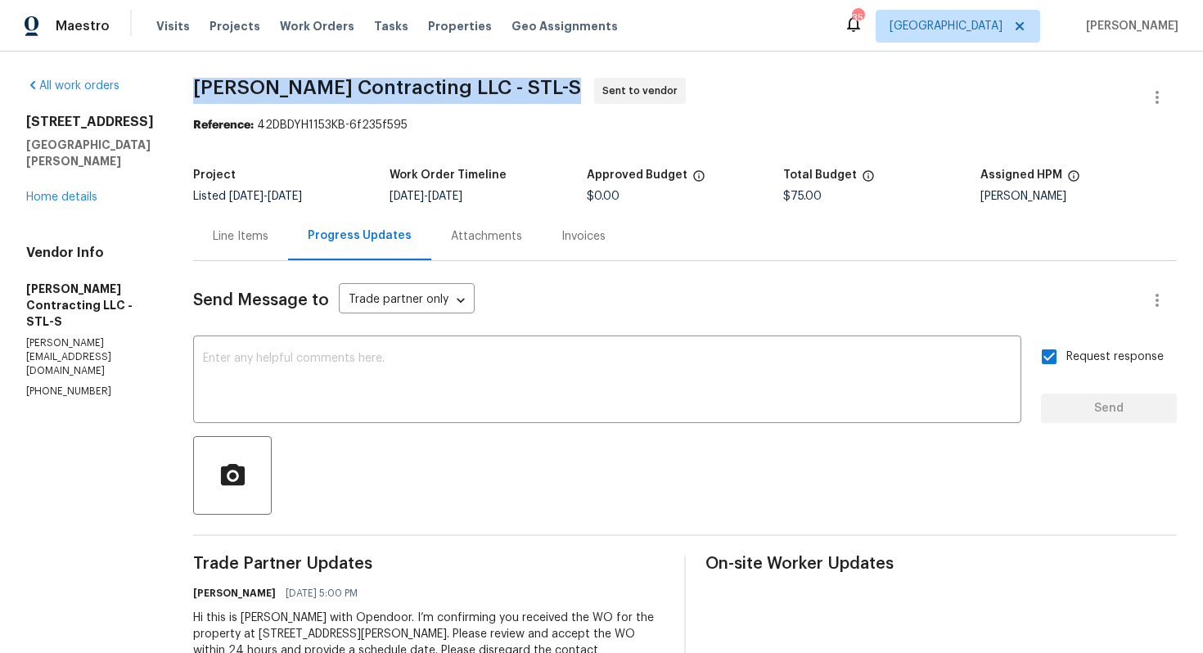
click at [223, 79] on span "[PERSON_NAME] Contracting LLC - STL-S" at bounding box center [387, 88] width 388 height 20
copy span "[PERSON_NAME] Contracting LLC - STL-S"
click at [566, 111] on span "Loftin Contracting LLC - STL-S Sent to vendor" at bounding box center [665, 97] width 945 height 39
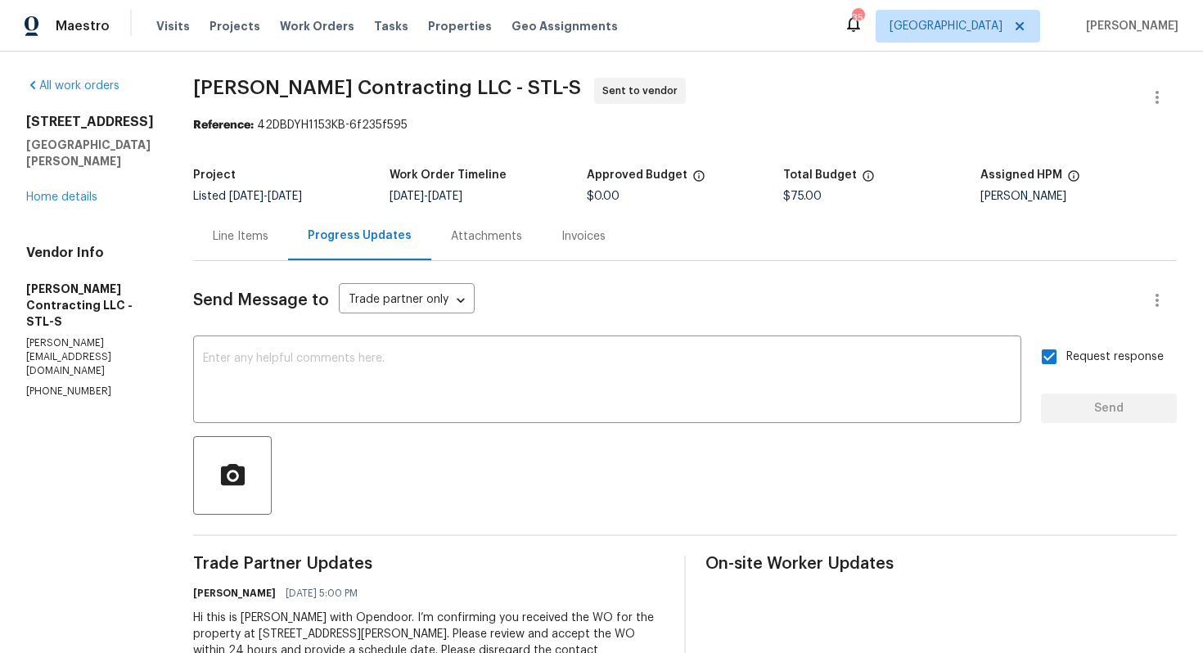
click at [656, 178] on h5 "Approved Budget" at bounding box center [637, 174] width 101 height 11
drag, startPoint x: 255, startPoint y: 126, endPoint x: 413, endPoint y: 126, distance: 157.2
click at [413, 126] on div "Reference: 42DBDYH1153KB-6f235f595" at bounding box center [685, 125] width 984 height 16
copy div "42DBDYH1153KB-6f235f595"
click at [334, 141] on section "Loftin Contracting LLC - STL-S Sent to vendor Reference: 42DBDYH1153KB-6f235f59…" at bounding box center [685, 395] width 984 height 634
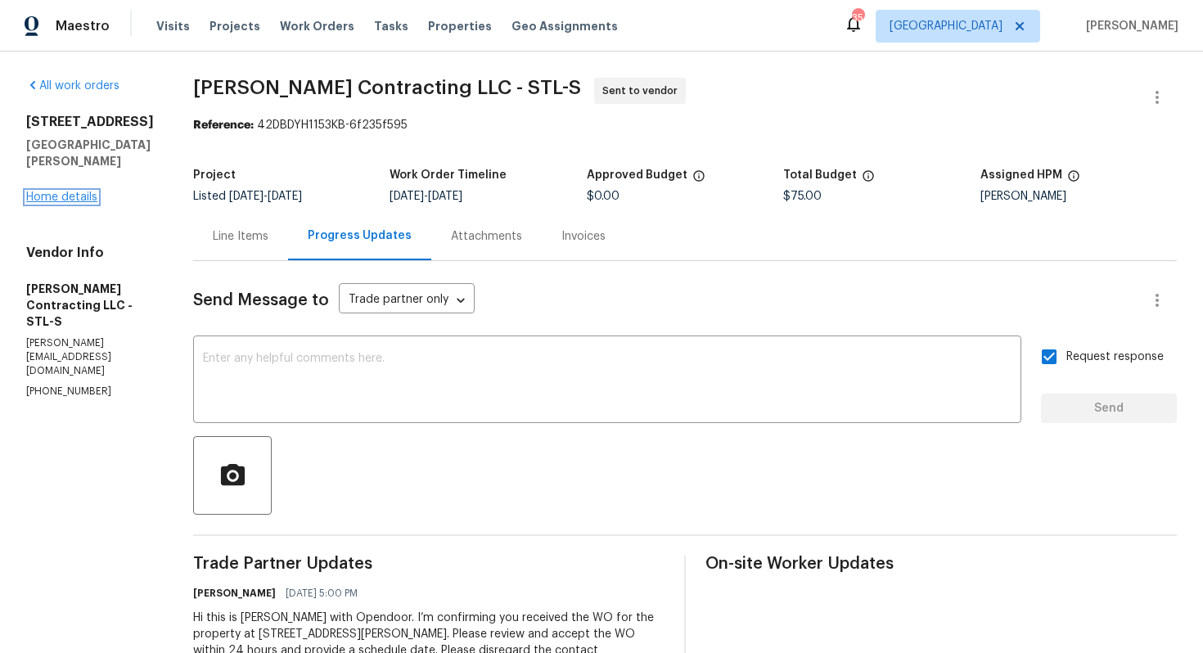
click at [83, 201] on link "Home details" at bounding box center [61, 197] width 71 height 11
